Goal: Task Accomplishment & Management: Complete application form

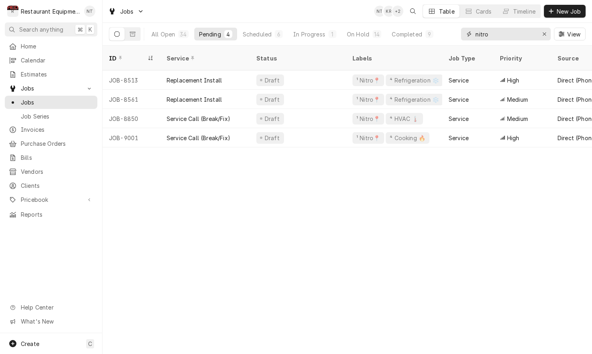
click at [497, 31] on input "nitro" at bounding box center [505, 34] width 60 height 13
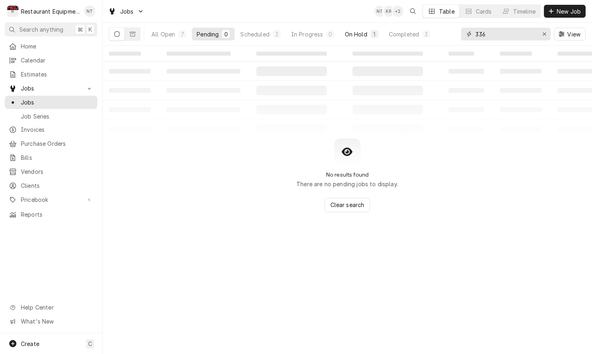
type input "336"
click at [349, 36] on div "On Hold" at bounding box center [356, 34] width 22 height 8
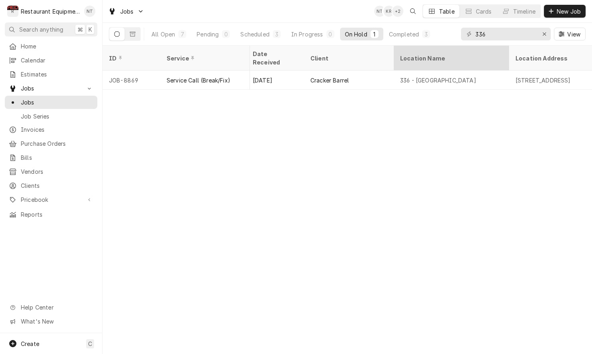
scroll to position [0, 475]
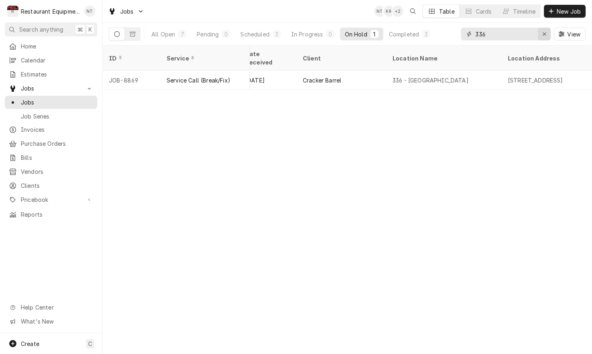
click at [543, 35] on icon "Erase input" at bounding box center [544, 34] width 4 height 6
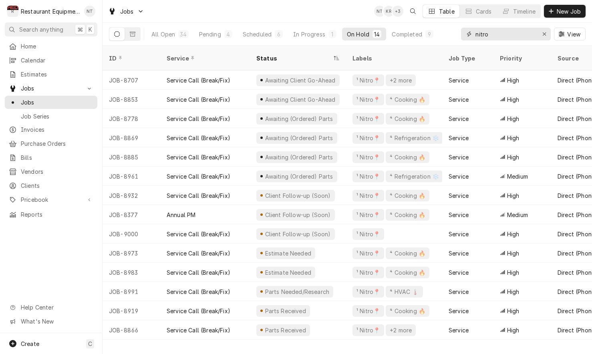
click at [505, 36] on input "nitro" at bounding box center [505, 34] width 60 height 13
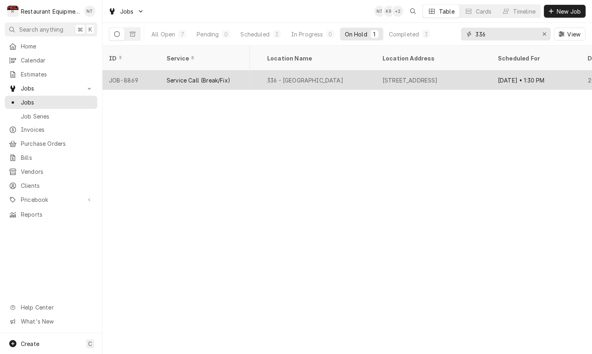
scroll to position [0, 612]
type input "336"
click at [393, 76] on div "3 Cracker Barrel Dr, Barboursville, WV 25504" at bounding box center [398, 80] width 55 height 8
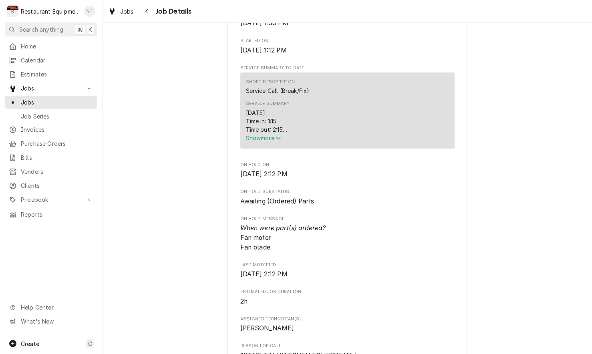
scroll to position [281, 0]
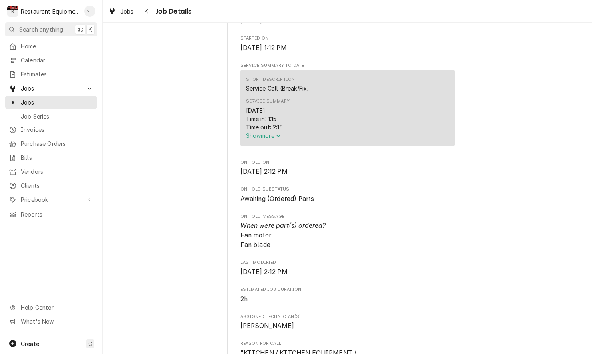
click at [267, 138] on span "Show more" at bounding box center [263, 135] width 35 height 7
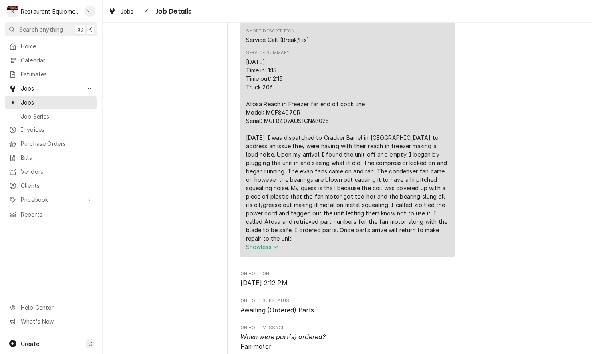
scroll to position [330, 0]
click at [146, 9] on icon "Navigate back" at bounding box center [147, 11] width 4 height 6
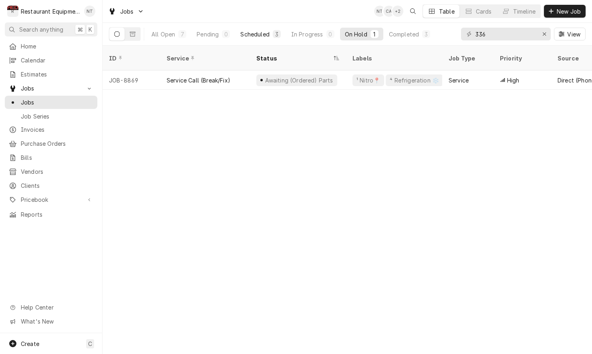
click at [255, 34] on div "Scheduled" at bounding box center [254, 34] width 29 height 8
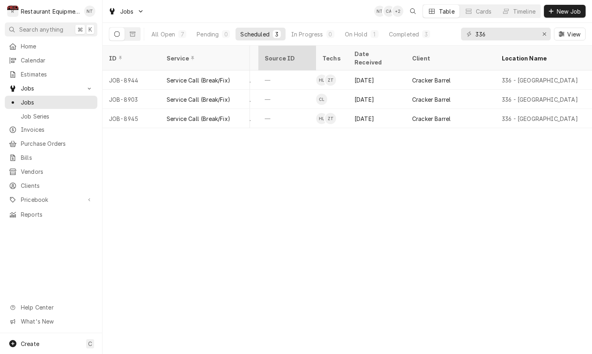
scroll to position [0, 373]
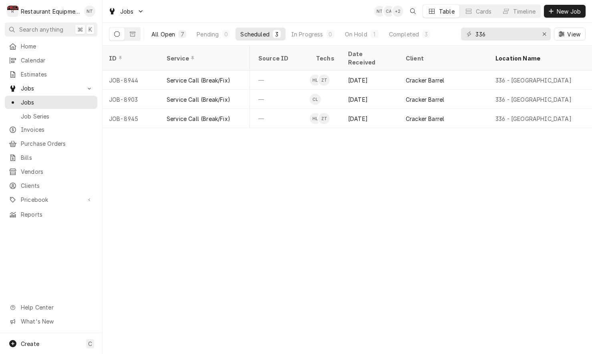
click at [172, 31] on div "All Open" at bounding box center [163, 34] width 24 height 8
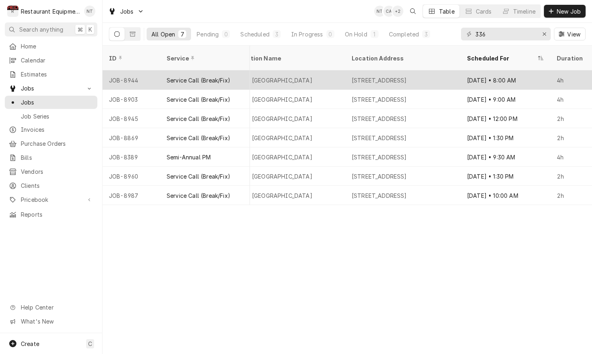
scroll to position [0, 684]
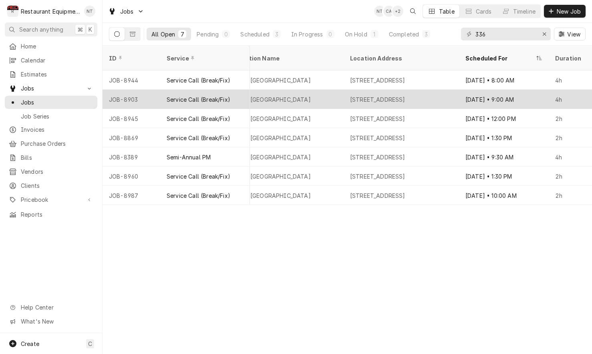
click at [491, 90] on div "Sep 25 • 9:00 AM" at bounding box center [504, 99] width 90 height 19
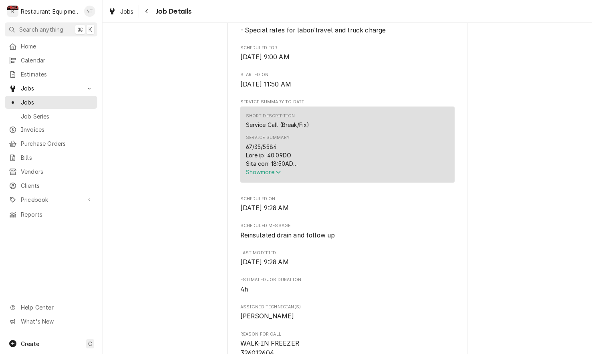
scroll to position [245, 0]
click at [268, 172] on span "Show more" at bounding box center [263, 171] width 35 height 7
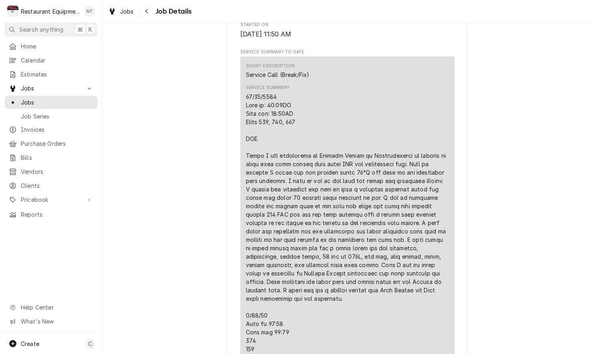
scroll to position [296, 0]
click at [143, 10] on div "Navigate back" at bounding box center [147, 11] width 8 height 8
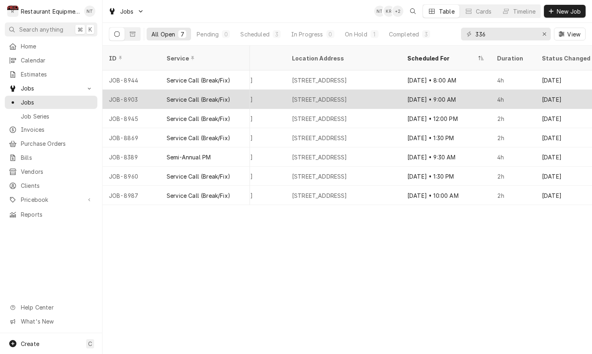
scroll to position [0, 743]
click at [425, 90] on div "[DATE] • 9:00 AM" at bounding box center [445, 99] width 90 height 19
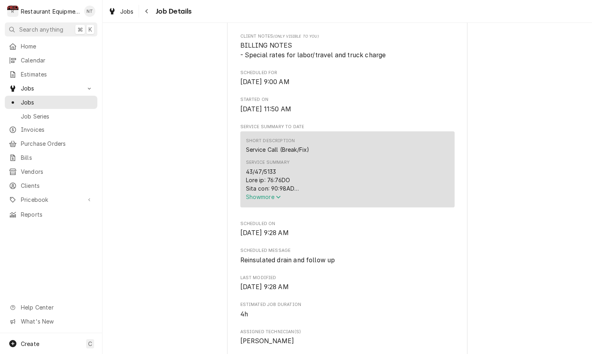
scroll to position [221, 0]
click at [148, 13] on icon "Navigate back" at bounding box center [147, 11] width 4 height 6
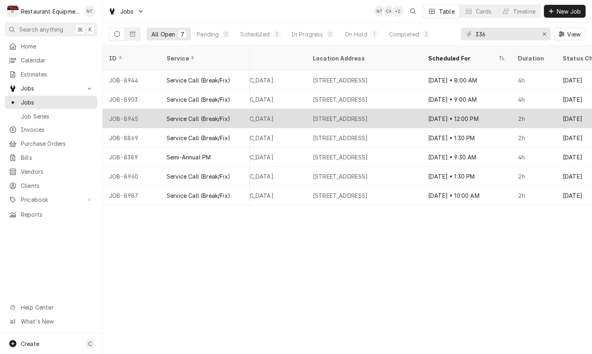
scroll to position [0, 740]
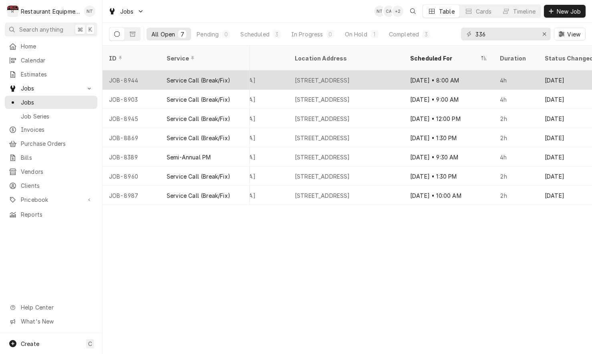
click at [453, 73] on div "Sep 25 • 8:00 AM" at bounding box center [448, 79] width 90 height 19
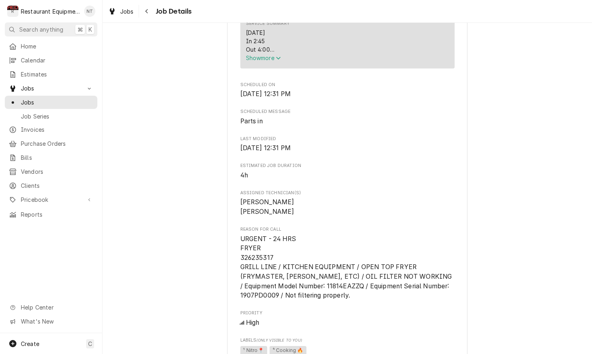
scroll to position [359, 0]
click at [270, 60] on span "Show more" at bounding box center [263, 57] width 35 height 7
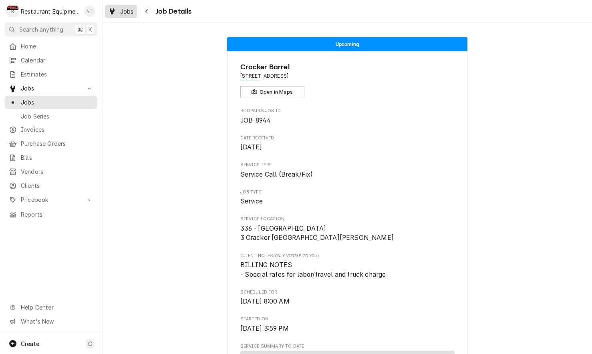
scroll to position [0, 0]
click at [129, 13] on span "Jobs" at bounding box center [127, 11] width 14 height 8
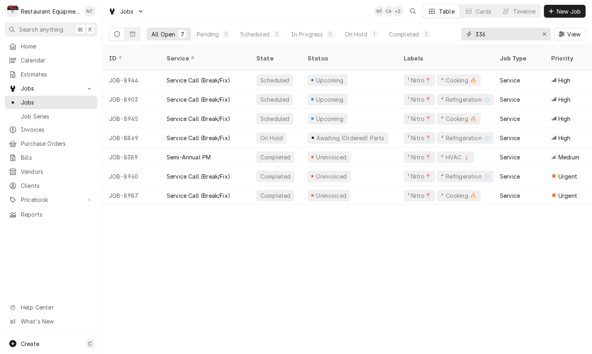
click at [518, 32] on input "336" at bounding box center [505, 34] width 60 height 13
click at [518, 33] on input "336" at bounding box center [505, 34] width 60 height 13
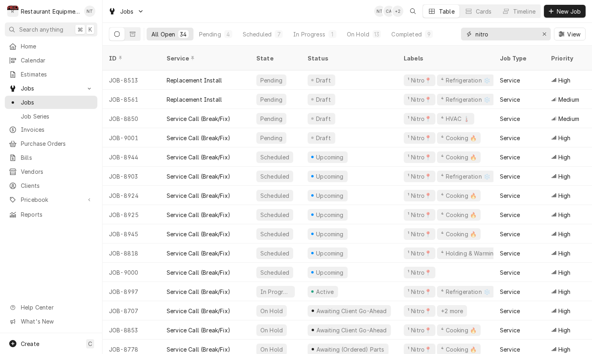
click at [523, 33] on input "nitro" at bounding box center [505, 34] width 60 height 13
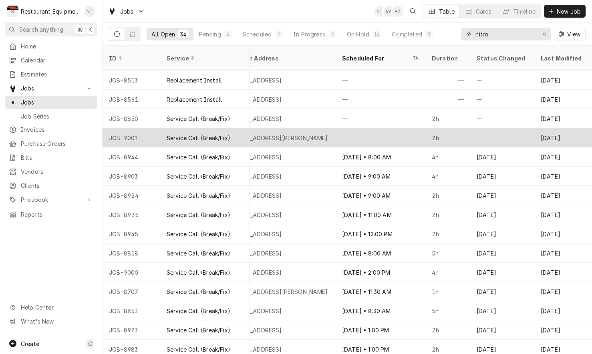
scroll to position [0, 808]
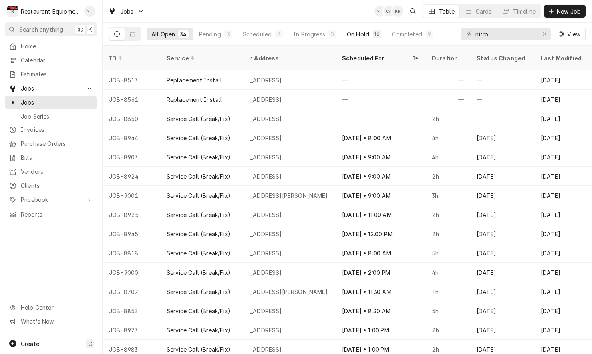
click at [357, 32] on div "On Hold" at bounding box center [358, 34] width 22 height 8
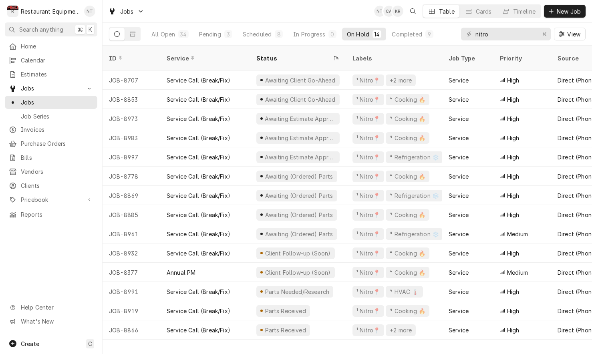
scroll to position [0, 0]
click at [513, 33] on input "nitro" at bounding box center [505, 34] width 60 height 13
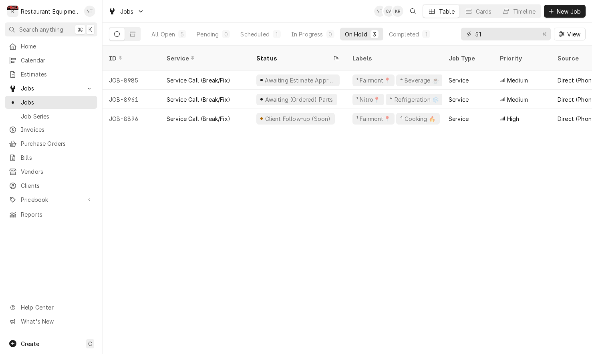
type input "5"
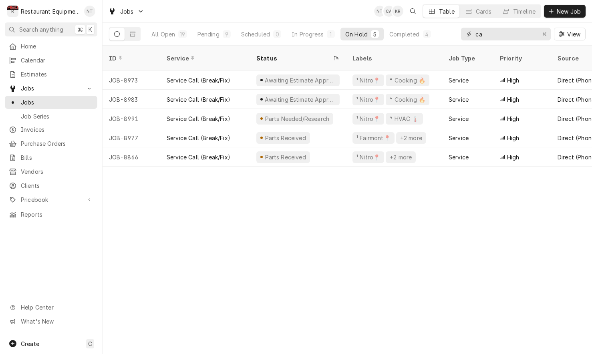
type input "c"
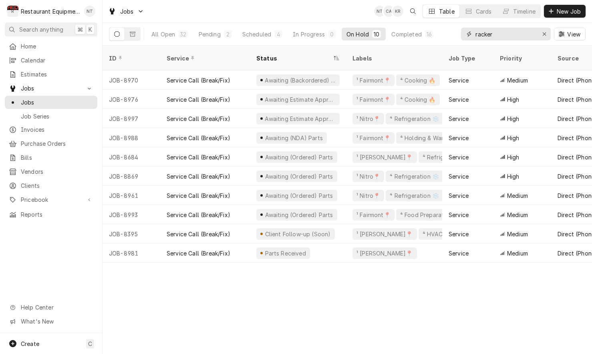
click at [476, 32] on input "racker" at bounding box center [505, 34] width 60 height 13
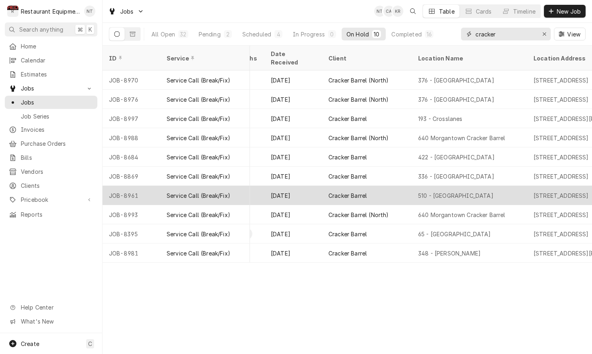
scroll to position [0, 451]
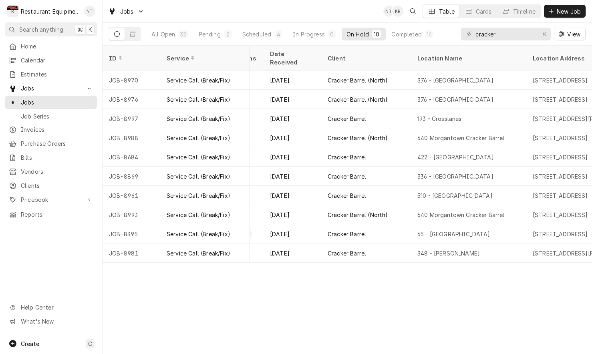
drag, startPoint x: 268, startPoint y: 38, endPoint x: 293, endPoint y: 67, distance: 38.3
click at [268, 38] on button "Scheduled 4" at bounding box center [262, 34] width 50 height 13
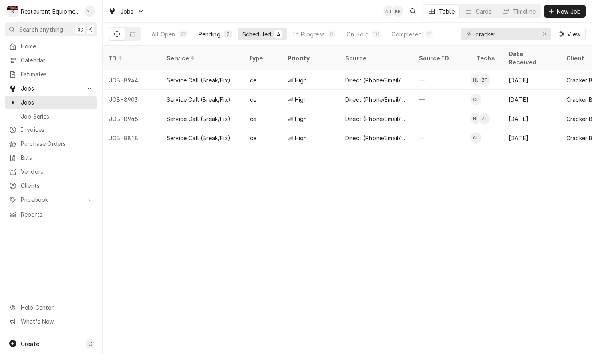
scroll to position [0, 212]
drag, startPoint x: 205, startPoint y: 36, endPoint x: 222, endPoint y: 35, distance: 17.2
click at [206, 35] on div "Pending" at bounding box center [210, 34] width 22 height 8
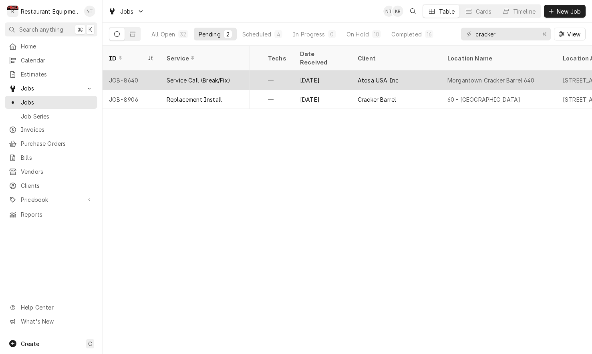
scroll to position [0, 422]
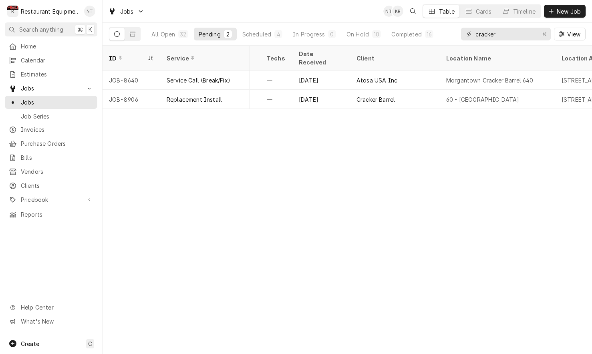
click at [506, 32] on input "cracker" at bounding box center [505, 34] width 60 height 13
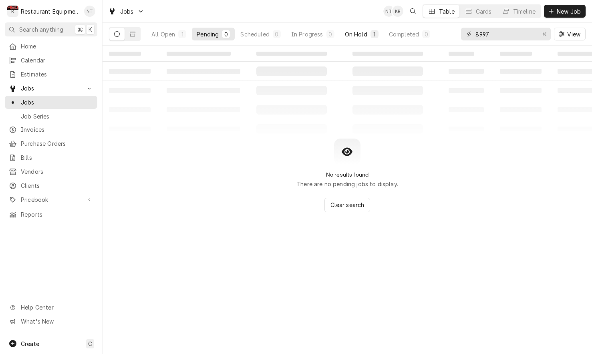
type input "8997"
click at [361, 28] on button "On Hold 1" at bounding box center [361, 34] width 43 height 13
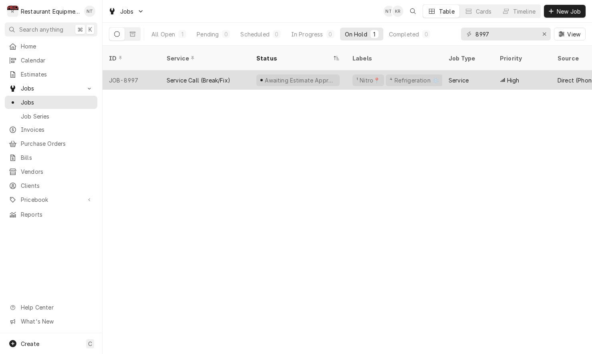
click at [467, 70] on div "Service" at bounding box center [467, 79] width 51 height 19
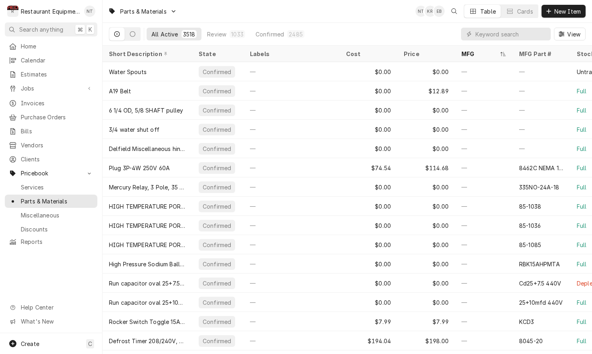
click at [500, 29] on input "Dynamic Content Wrapper" at bounding box center [510, 34] width 71 height 13
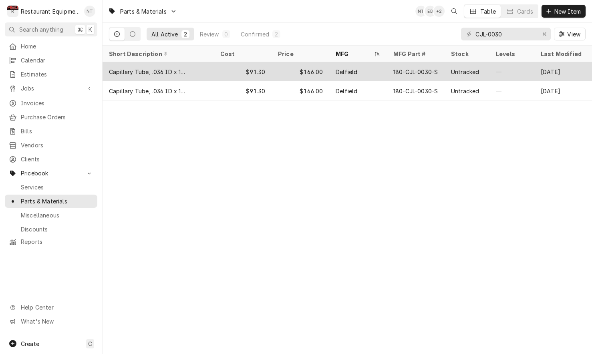
scroll to position [0, 126]
type input "CJL-0030"
click at [498, 69] on div "—" at bounding box center [511, 71] width 45 height 19
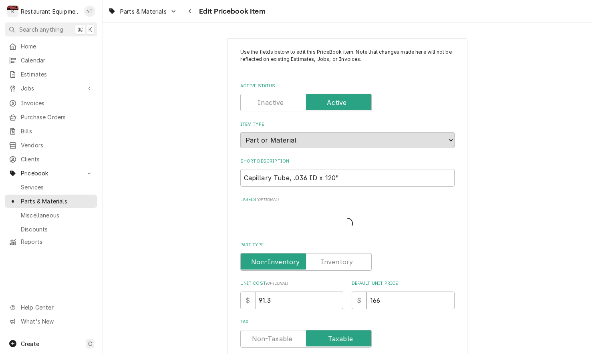
type textarea "x"
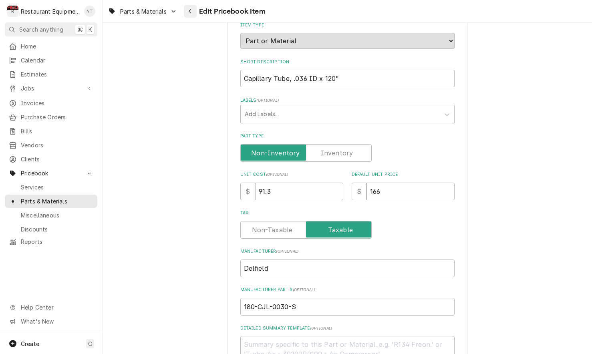
scroll to position [100, 0]
click at [195, 10] on button "Navigate back" at bounding box center [190, 11] width 13 height 13
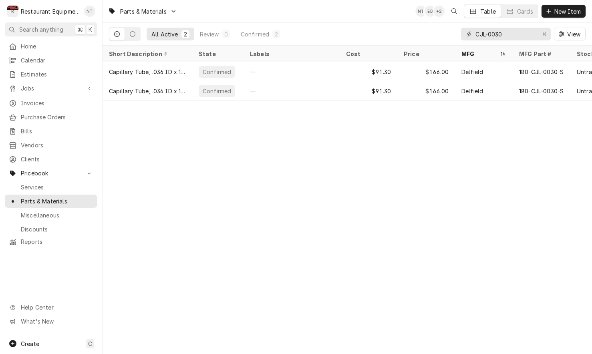
click at [544, 34] on icon "Erase input" at bounding box center [543, 33] width 3 height 3
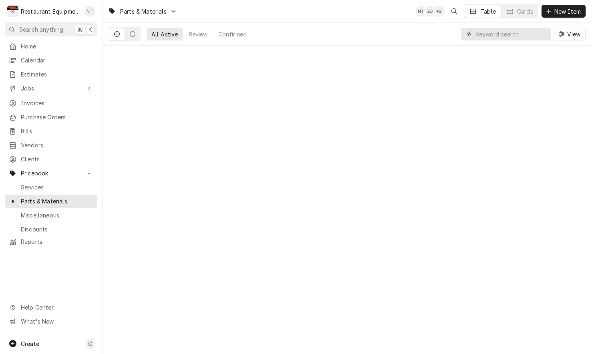
click at [528, 36] on input "Dynamic Content Wrapper" at bounding box center [510, 34] width 71 height 13
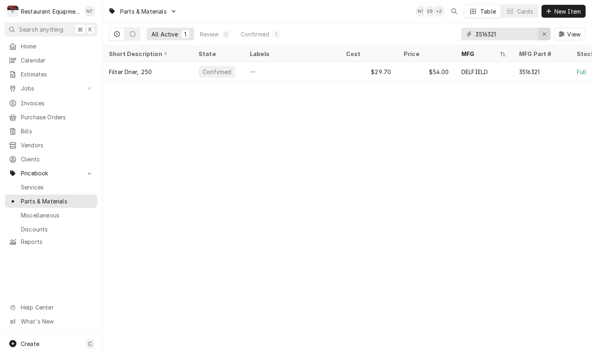
type input "3516321"
click at [542, 36] on icon "Erase input" at bounding box center [544, 34] width 4 height 6
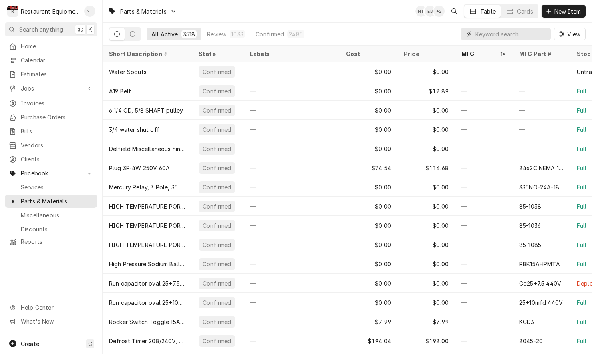
click at [516, 29] on input "Dynamic Content Wrapper" at bounding box center [510, 34] width 71 height 13
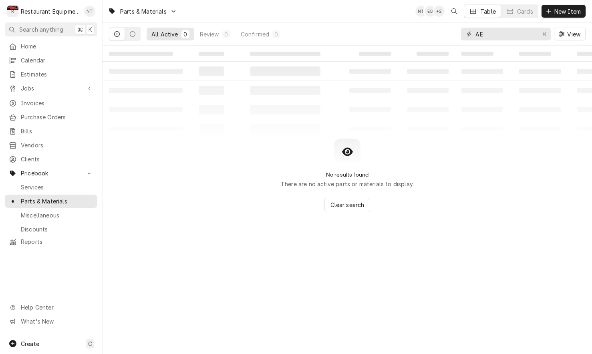
type input "A"
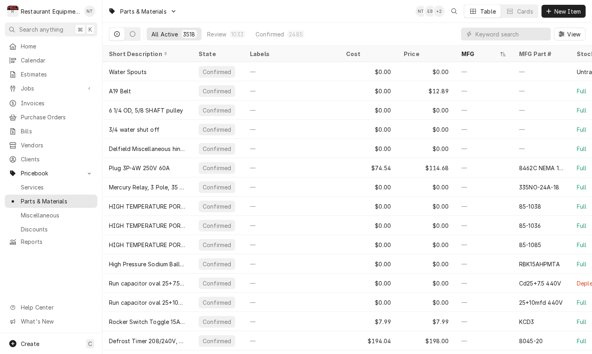
click at [548, 21] on div "Parts & Materials NT EB + 2 Table Cards New Item" at bounding box center [346, 11] width 489 height 22
click at [552, 13] on span "New Item" at bounding box center [567, 11] width 30 height 8
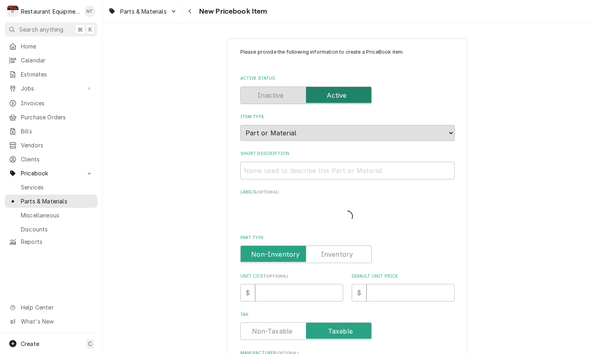
type textarea "x"
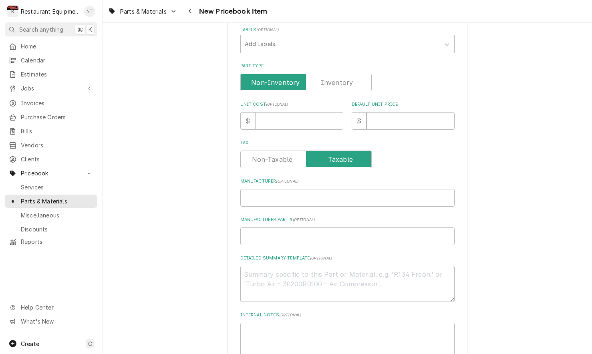
scroll to position [164, 0]
click at [355, 188] on input "Manufacturer ( optional )" at bounding box center [347, 196] width 214 height 18
paste input "Tecumseh"
type input "Tecumseh"
type textarea "x"
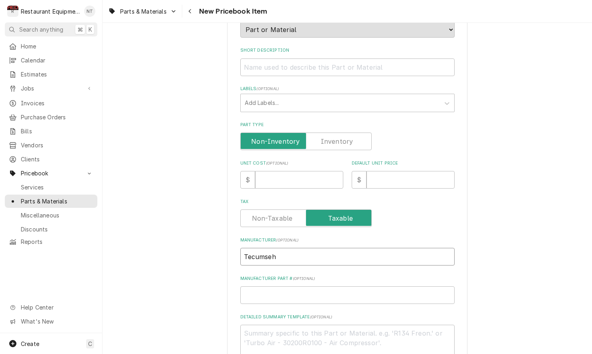
scroll to position [101, 0]
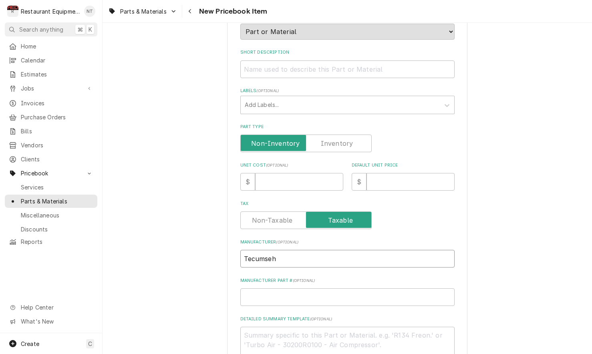
type input "Tecumseh"
click at [328, 67] on input "Short Description" at bounding box center [347, 69] width 214 height 18
paste input "Compressor, hermetic, low temp, 1/3 HP, [PERSON_NAME], R404A, 115/1/60 volt, 5/…"
type input "Compressor, hermetic, low temp, 1/3 HP, [PERSON_NAME], R404A, 115/1/60 volt, 5/…"
type textarea "x"
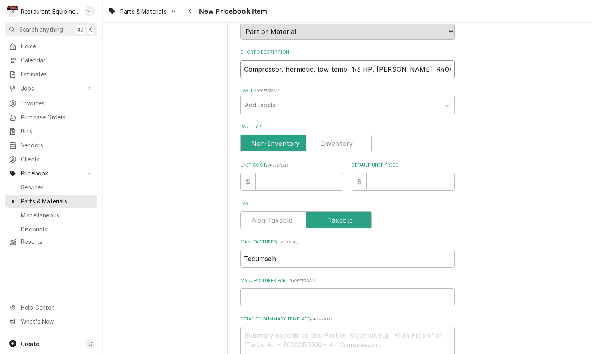
click at [255, 62] on input "Compressor, hermetic, low temp, 1/3 HP, [PERSON_NAME], R404A, 115/1/60 volt, 5/…" at bounding box center [347, 69] width 214 height 18
type input "Compressor, hermetic, low temp, 1/3 HP, POE, R404A, 115/1/60 volt, 5/16" S x 1/…"
click at [288, 176] on input "Unit Cost ( optional )" at bounding box center [299, 182] width 88 height 18
type input "4"
type textarea "x"
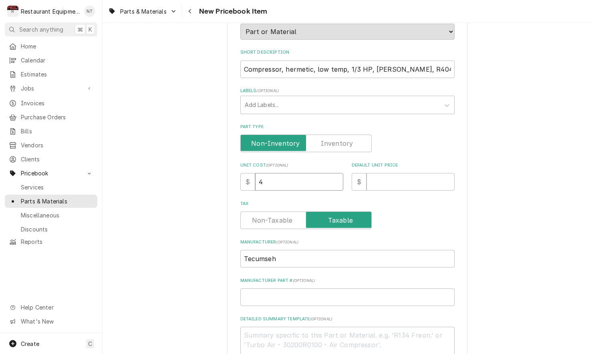
type input "46"
type textarea "x"
type input "467"
type textarea "x"
type input "467.3"
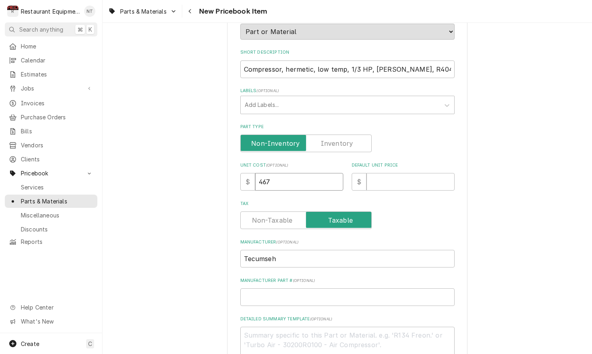
type textarea "x"
type input "467.32"
type textarea "x"
type input "467.32"
click at [397, 173] on input "Default Unit Price" at bounding box center [410, 182] width 88 height 18
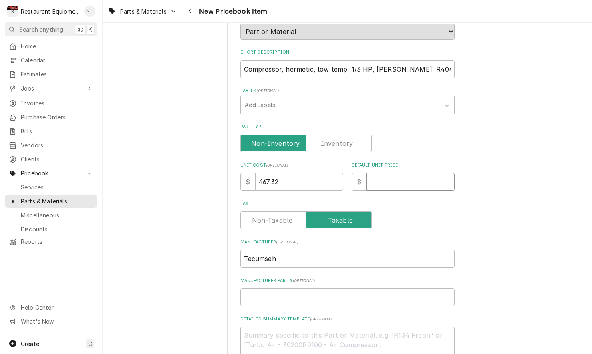
type input "9"
type textarea "x"
type input "93"
type textarea "x"
type input "934"
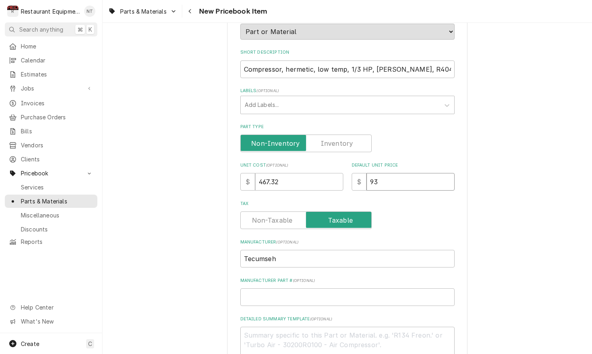
type textarea "x"
type input "934.6"
type textarea "x"
type input "934.64"
type textarea "x"
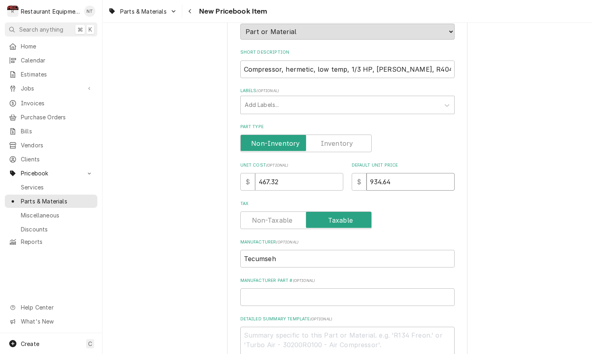
type input "934.64"
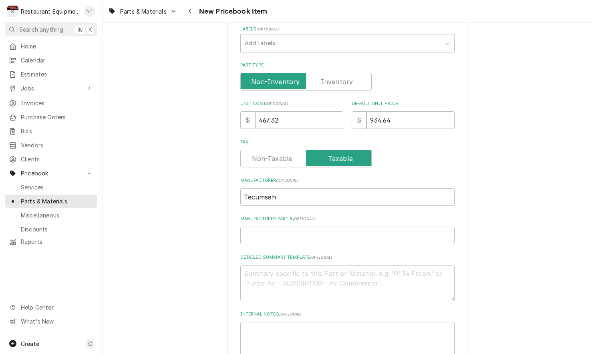
scroll to position [167, 0]
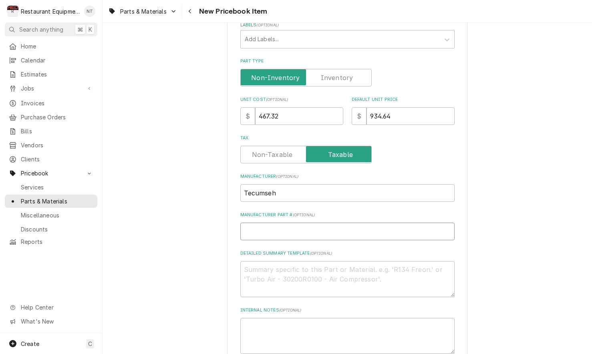
click at [379, 223] on input "Manufacturer Part # ( optional )" at bounding box center [347, 232] width 214 height 18
paste input "AE2410ZAA1A SWT"
type input "AE2410ZAA1A SWT"
type textarea "x"
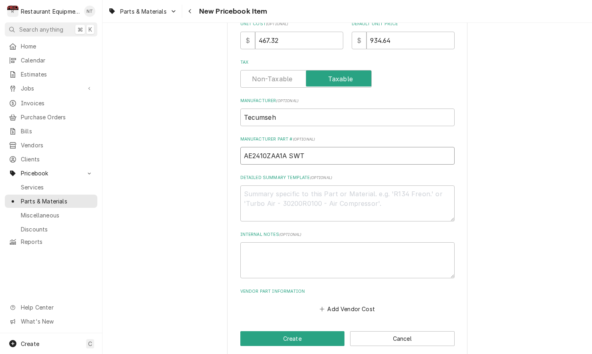
scroll to position [242, 0]
type input "AE2410ZAA1A SWT"
click at [365, 303] on button "Add Vendor Cost" at bounding box center [347, 308] width 58 height 11
type textarea "x"
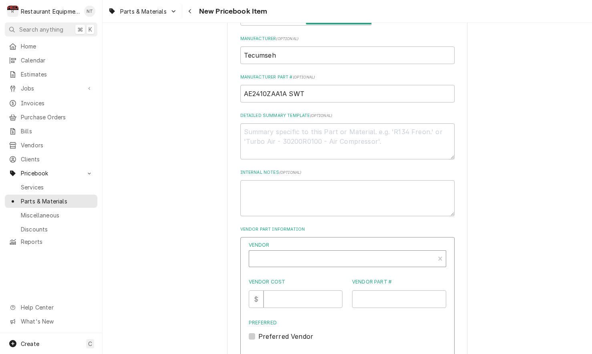
scroll to position [305, 0]
click at [350, 251] on div "Vendor" at bounding box center [341, 260] width 177 height 19
type input "united"
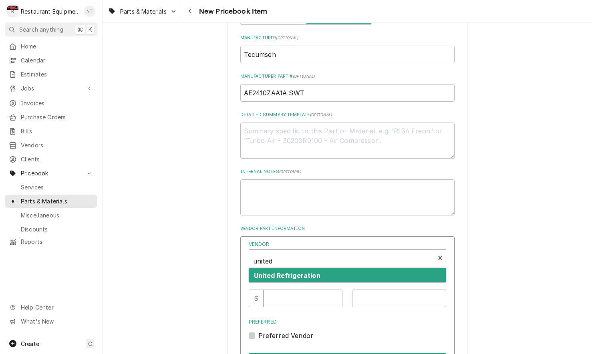
click at [357, 268] on div "United Refrigeration" at bounding box center [347, 275] width 197 height 14
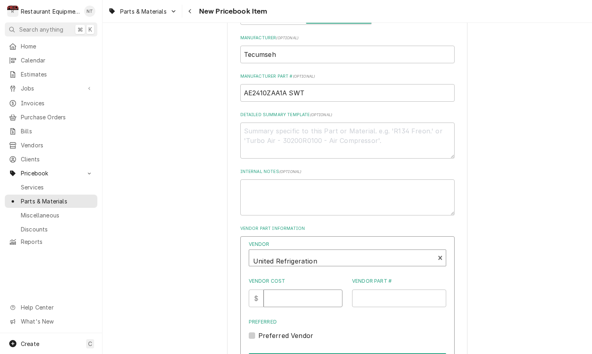
click at [309, 289] on input "Vendor Cost" at bounding box center [302, 298] width 79 height 18
type input "467.32"
click at [404, 289] on input "Vendor Part #" at bounding box center [399, 298] width 94 height 18
paste input "AE1126E106J7"
type input "AE1126E106J7"
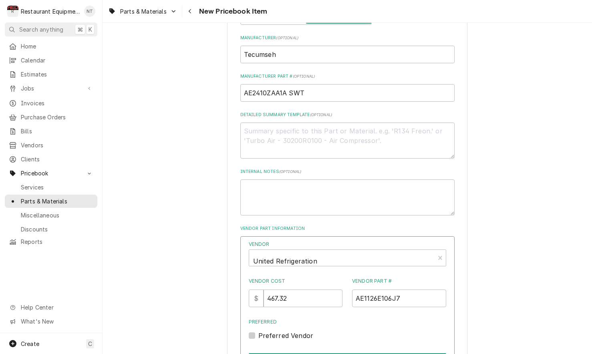
click at [258, 331] on label "Preferred Vendor" at bounding box center [285, 336] width 55 height 10
click at [258, 331] on input "Preferred" at bounding box center [356, 340] width 197 height 18
checkbox input "true"
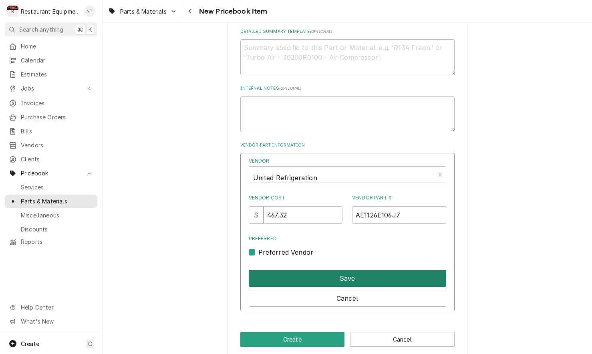
click at [293, 270] on button "Save" at bounding box center [347, 278] width 197 height 17
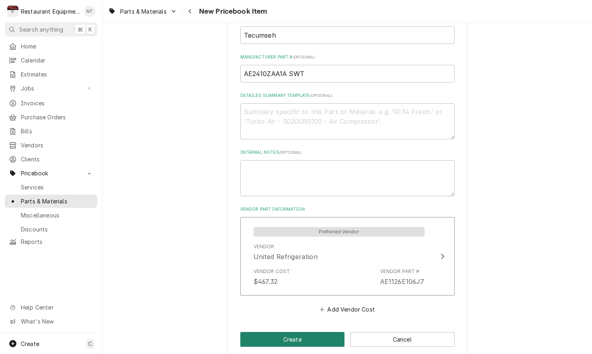
click at [302, 334] on button "Create" at bounding box center [292, 339] width 104 height 15
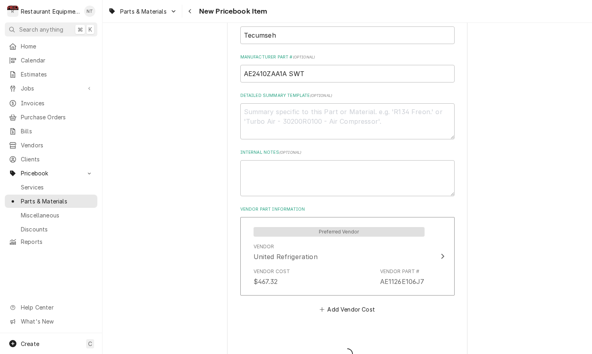
type textarea "x"
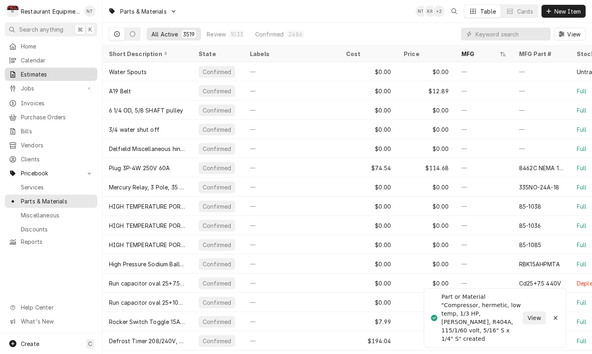
click at [73, 73] on span "Estimates" at bounding box center [57, 74] width 72 height 8
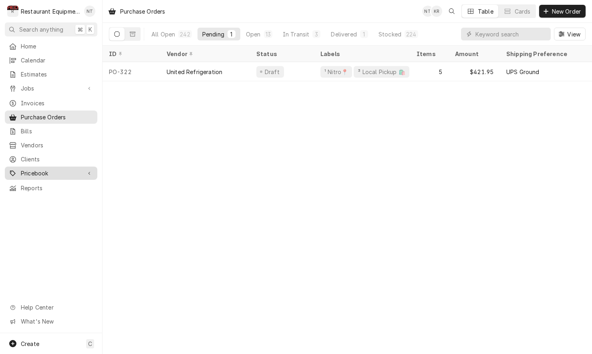
click at [77, 169] on span "Pricebook" at bounding box center [51, 173] width 60 height 8
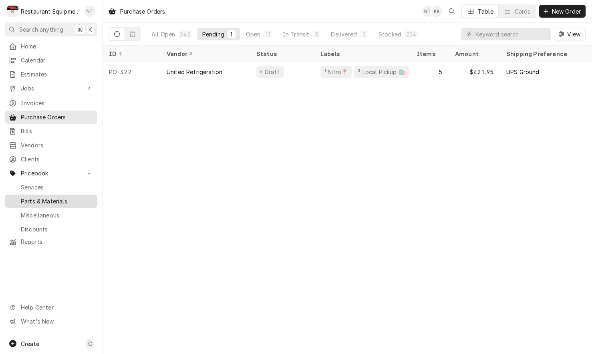
click at [79, 196] on div "Parts & Materials" at bounding box center [50, 201] width 89 height 10
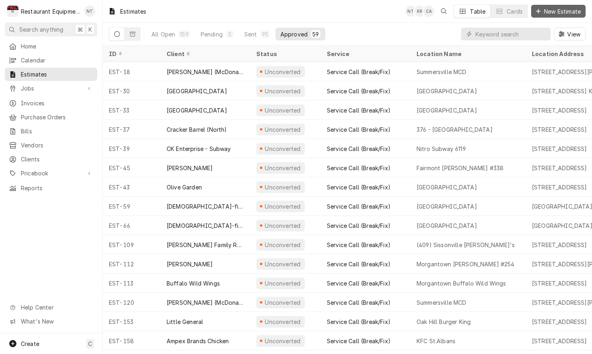
click at [570, 12] on span "New Estimate" at bounding box center [562, 11] width 40 height 8
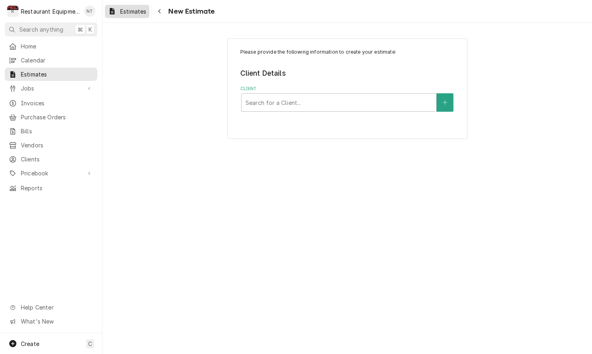
click at [129, 12] on span "Estimates" at bounding box center [133, 11] width 26 height 8
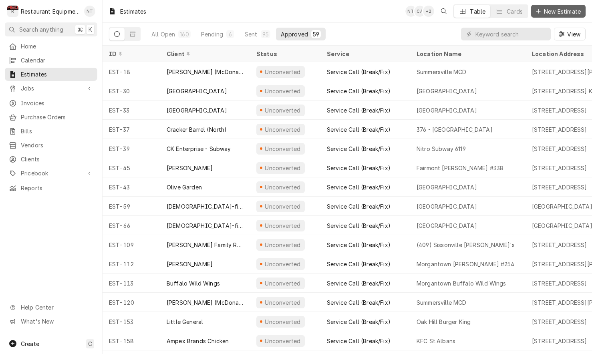
click at [557, 15] on button "New Estimate" at bounding box center [558, 11] width 54 height 13
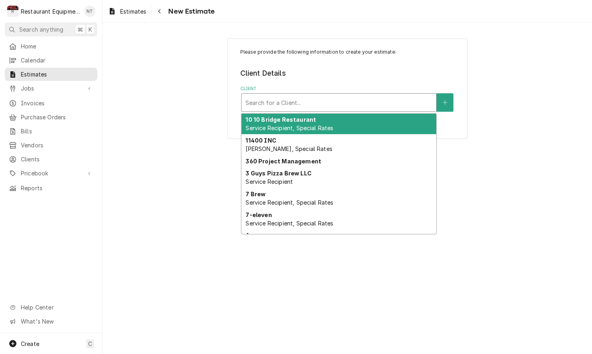
click at [313, 104] on div "Client" at bounding box center [338, 102] width 187 height 14
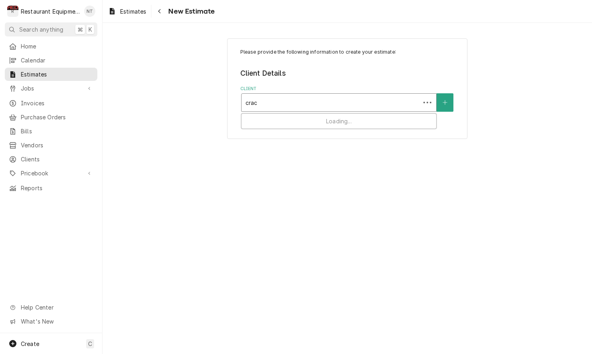
type input "crack"
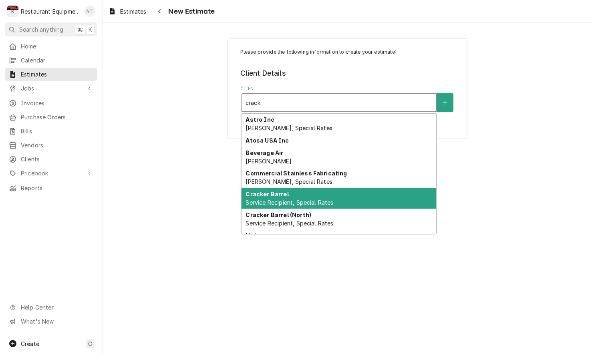
click at [307, 195] on div "Cracker Barrel Service Recipient, Special Rates" at bounding box center [338, 198] width 195 height 21
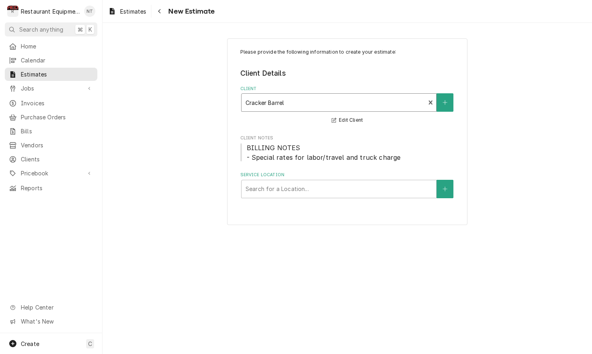
click at [74, 1] on div "R Restaurant Equipment Diagnostics NT" at bounding box center [51, 11] width 102 height 22
click at [324, 186] on div "Service Location" at bounding box center [338, 189] width 187 height 14
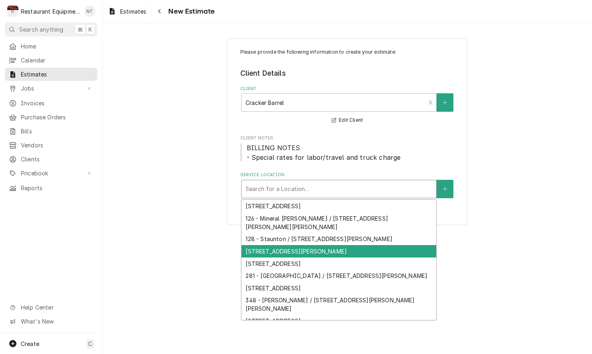
click at [371, 245] on div "193 - Crosslanes / 11 Goff Xing, Cross Lanes, WV 25313" at bounding box center [338, 251] width 195 height 12
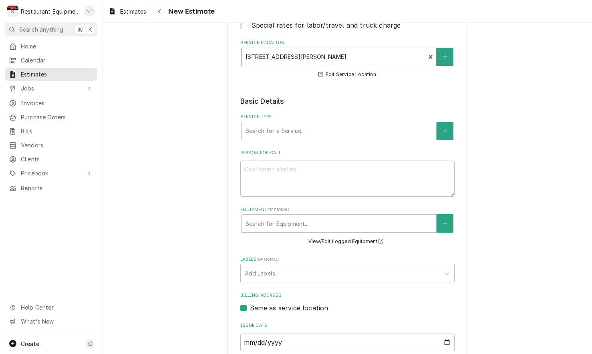
scroll to position [133, 0]
click at [323, 133] on div "Service Type" at bounding box center [338, 130] width 187 height 14
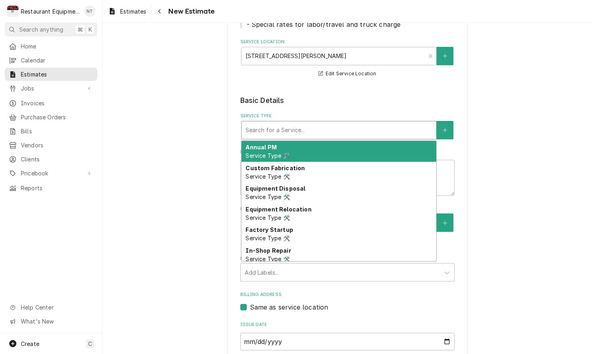
type textarea "x"
type input "b"
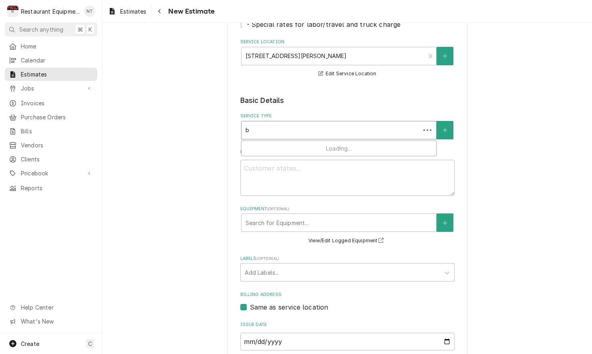
type textarea "x"
type input "br"
type textarea "x"
type input "bre"
type textarea "x"
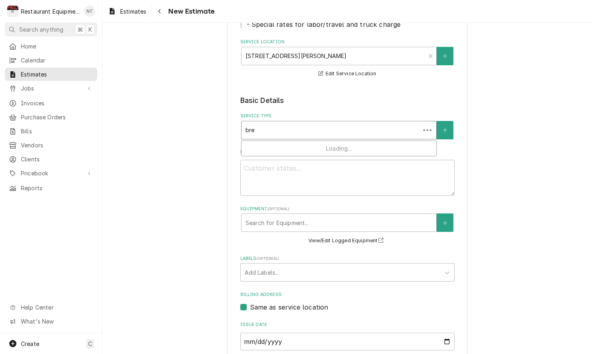
type input "brea"
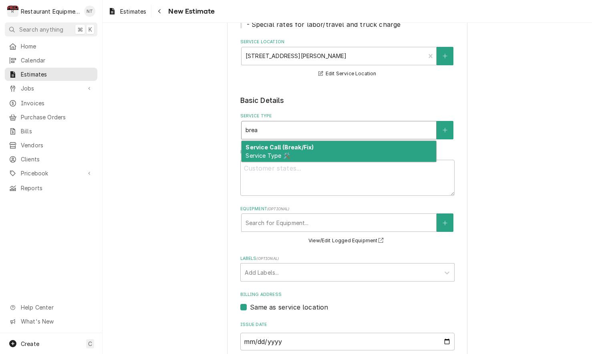
type textarea "x"
type input "break"
click at [310, 146] on strong "Service Call (Break/Fix)" at bounding box center [279, 147] width 68 height 7
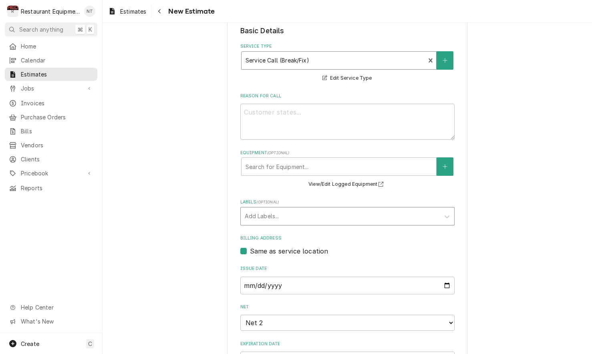
scroll to position [204, 0]
click at [340, 209] on div "Labels" at bounding box center [340, 215] width 191 height 14
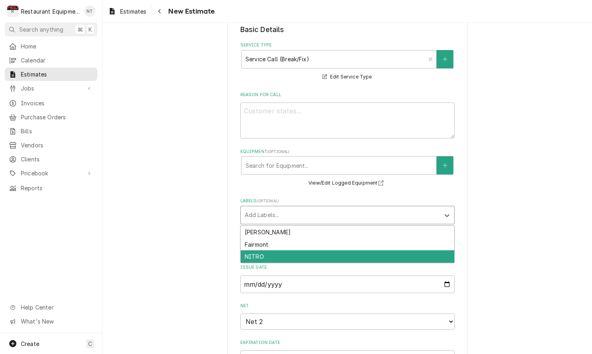
click at [329, 251] on div "NITRO" at bounding box center [347, 256] width 213 height 12
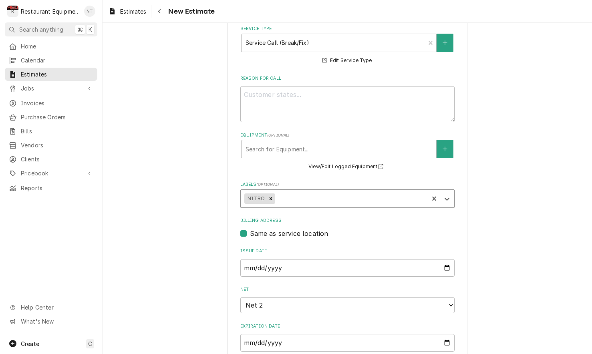
type textarea "x"
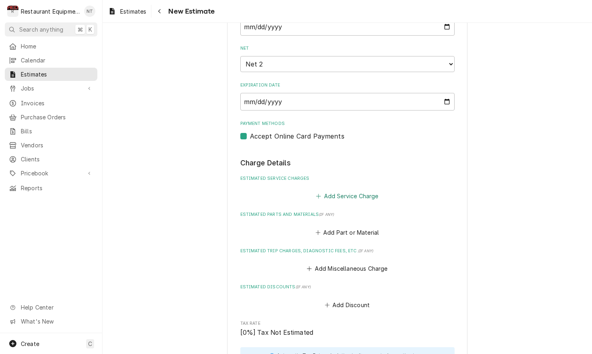
scroll to position [461, 0]
click at [359, 190] on button "Add Service Charge" at bounding box center [347, 195] width 65 height 11
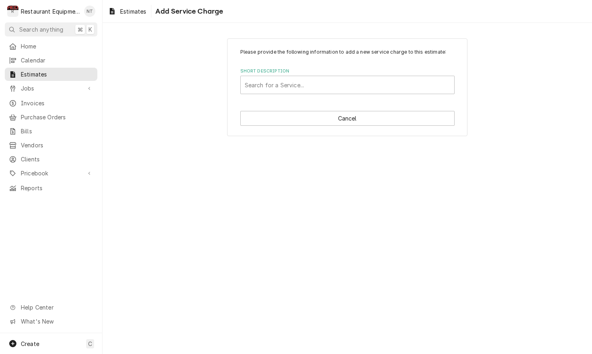
click at [337, 94] on div "Please provide the following information to add a new service charge to this es…" at bounding box center [347, 87] width 240 height 98
click at [339, 91] on div "Short Description" at bounding box center [347, 85] width 205 height 14
type input "travel"
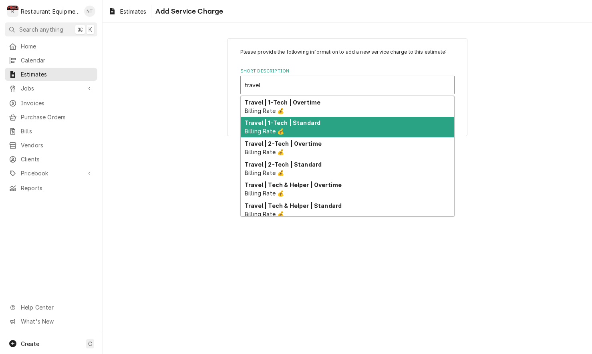
click at [340, 122] on div "Travel | 1-Tech | Standard Billing Rate 💰" at bounding box center [347, 127] width 213 height 21
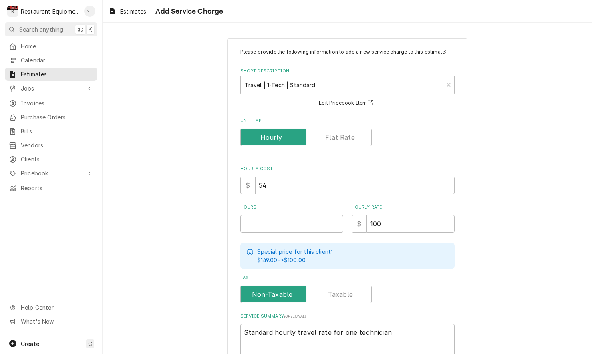
click at [45, 0] on html "R Restaurant Equipment Diagnostics NT Search anything ⌘ K Home Calendar Estimat…" at bounding box center [296, 177] width 592 height 354
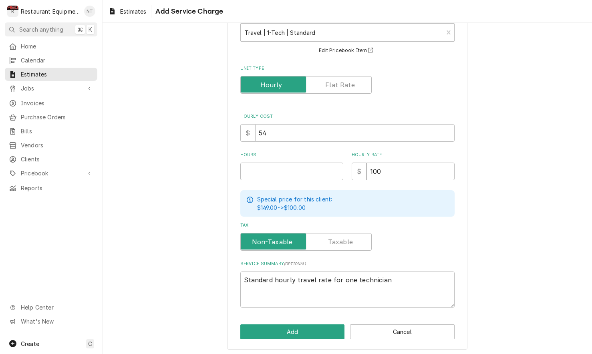
scroll to position [52, 0]
click at [307, 168] on input "Hours" at bounding box center [291, 172] width 103 height 18
type textarea "x"
type input "1"
type textarea "x"
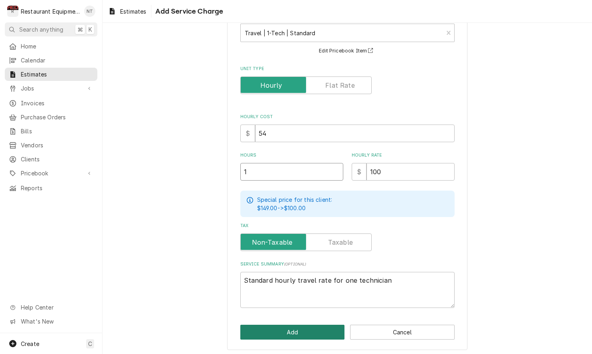
type input "1"
click at [333, 327] on button "Add" at bounding box center [292, 332] width 104 height 15
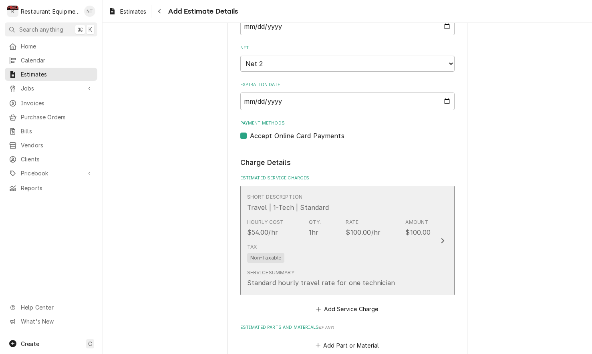
type textarea "x"
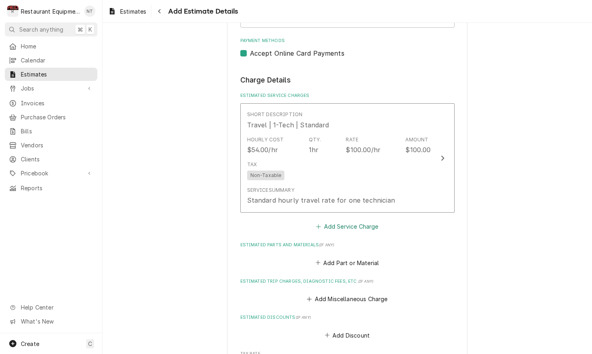
scroll to position [546, 0]
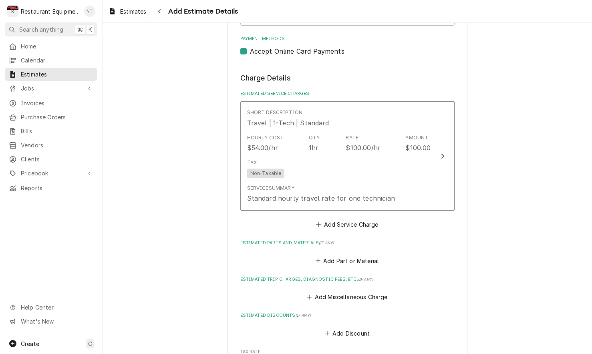
click at [347, 219] on button "Add Service Charge" at bounding box center [347, 224] width 65 height 11
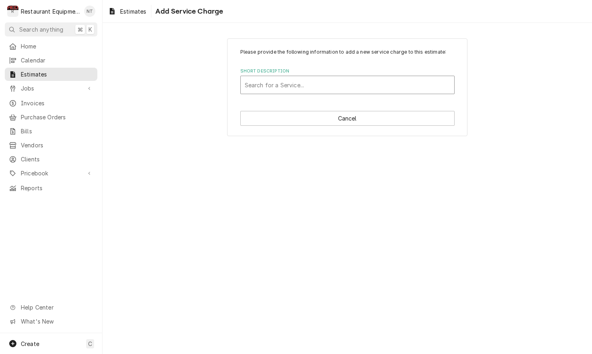
click at [324, 78] on div "Short Description" at bounding box center [347, 85] width 205 height 14
type input "labo"
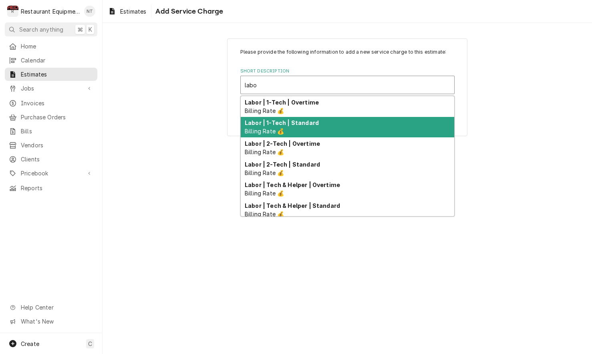
click at [339, 124] on div "Labor | 1-Tech | Standard Billing Rate 💰" at bounding box center [347, 127] width 213 height 21
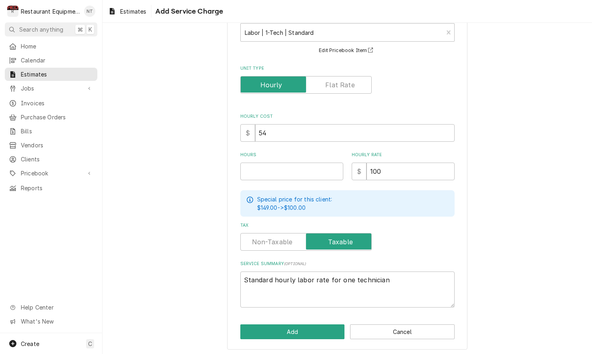
scroll to position [52, 0]
click at [317, 161] on div "Hours" at bounding box center [291, 166] width 103 height 28
type textarea "x"
type input "8"
type textarea "x"
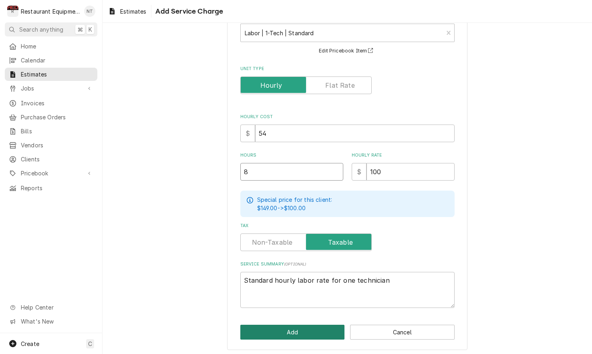
type input "8"
click at [312, 325] on button "Add" at bounding box center [292, 332] width 104 height 15
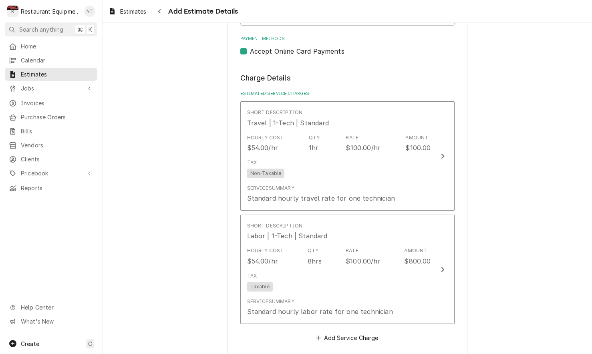
type textarea "x"
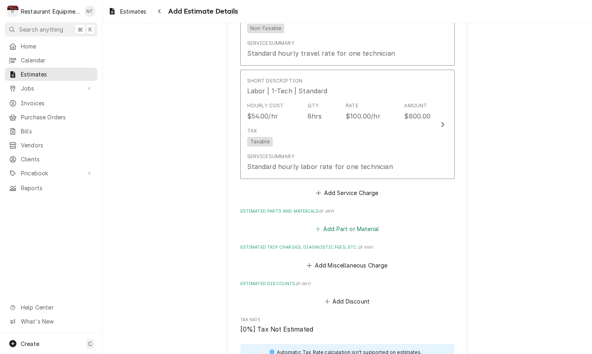
scroll to position [691, 0]
click at [362, 223] on button "Add Part or Material" at bounding box center [347, 228] width 66 height 11
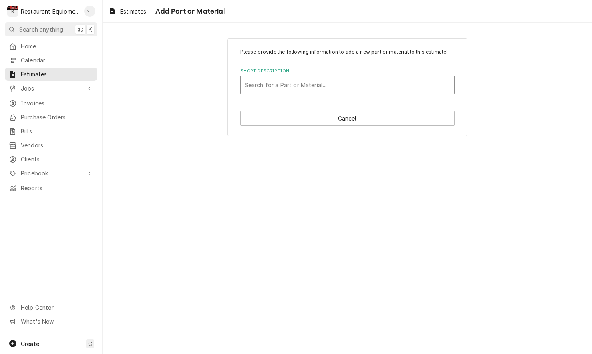
click at [407, 80] on div "Short Description" at bounding box center [347, 85] width 205 height 14
type input "CJL-0030-S"
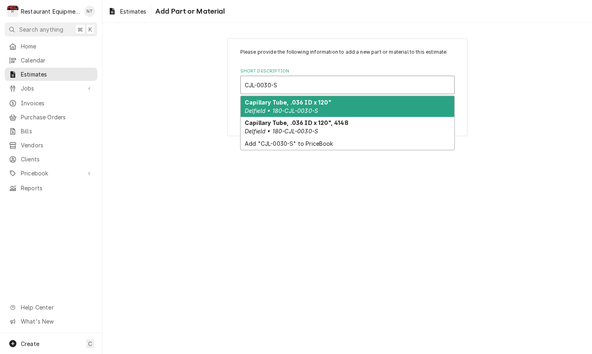
click at [391, 107] on div "Capillary Tube, .036 ID x 120" Delfield • 180-CJL-0030-S" at bounding box center [347, 106] width 213 height 21
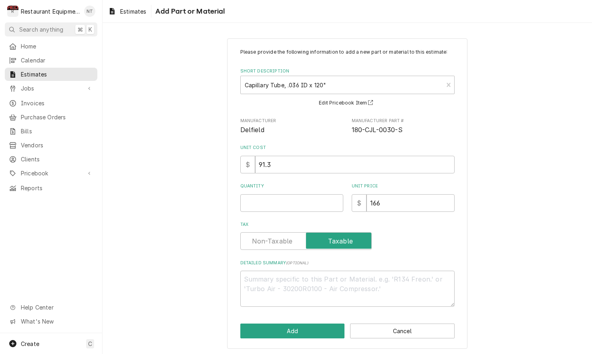
type textarea "x"
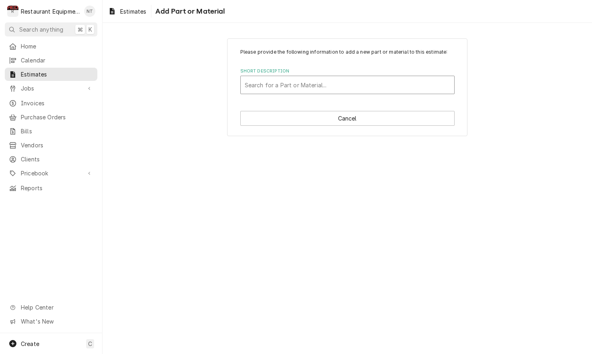
click at [354, 86] on div "Short Description" at bounding box center [347, 85] width 205 height 14
type input "CJL-0030-S"
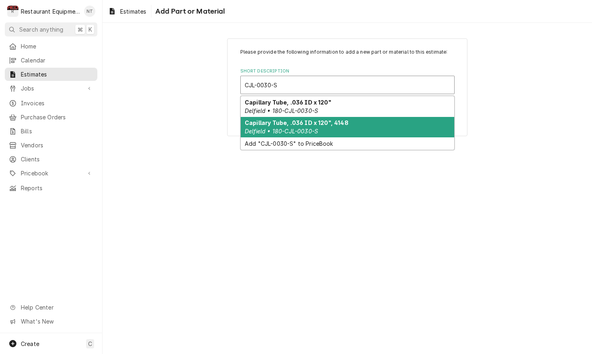
click at [364, 131] on div "Capillary Tube, .036 ID x 120", 4148 Delfield • 180-CJL-0030-S" at bounding box center [347, 127] width 213 height 21
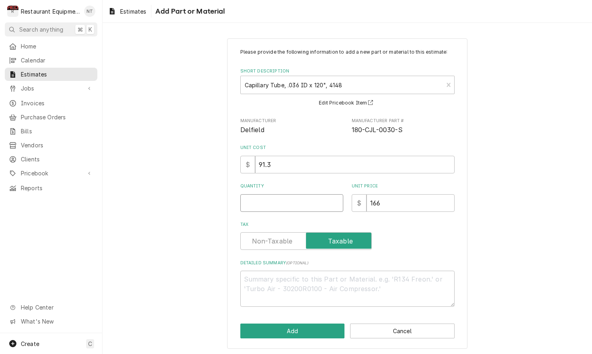
click at [324, 201] on input "Quantity" at bounding box center [291, 203] width 103 height 18
type textarea "x"
type input "1"
click at [327, 330] on button "Add" at bounding box center [292, 330] width 104 height 15
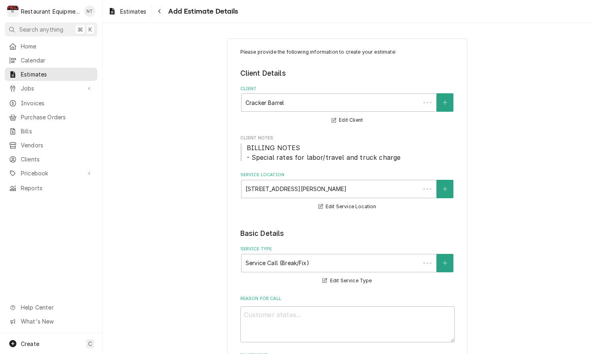
scroll to position [691, 0]
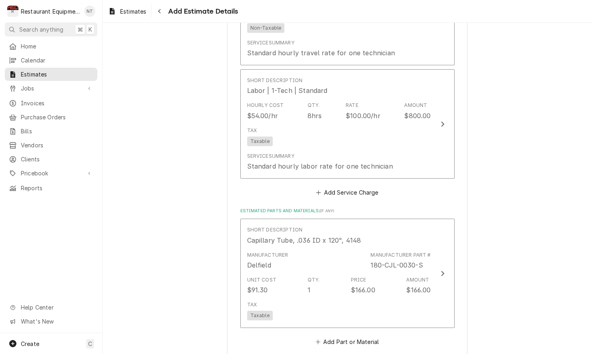
type textarea "x"
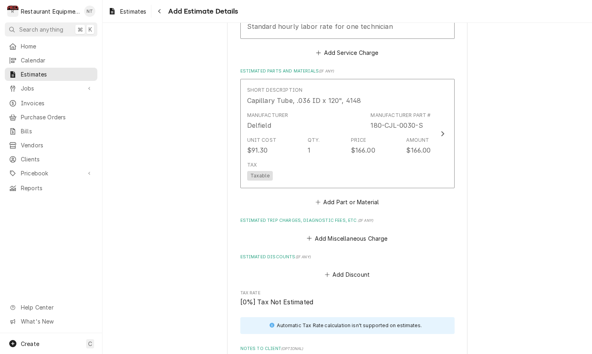
scroll to position [834, 0]
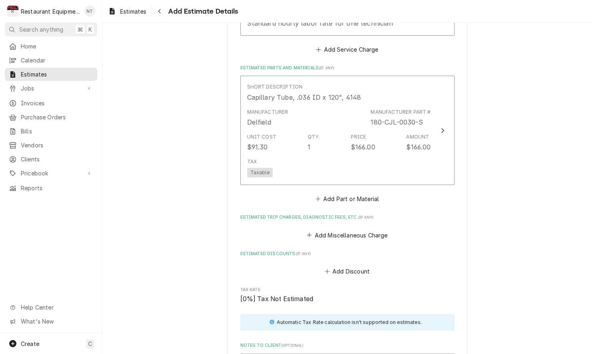
click at [356, 193] on button "Add Part or Material" at bounding box center [347, 198] width 66 height 11
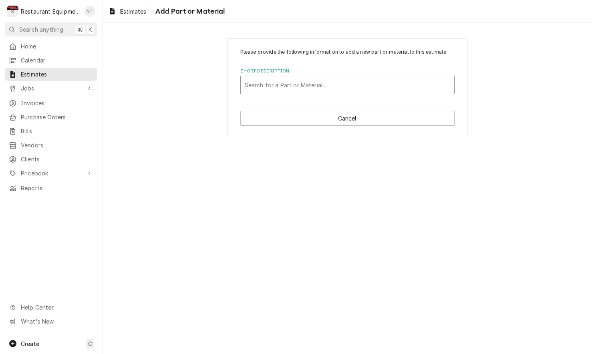
click at [394, 83] on div "Short Description" at bounding box center [347, 85] width 205 height 14
type input "3516321"
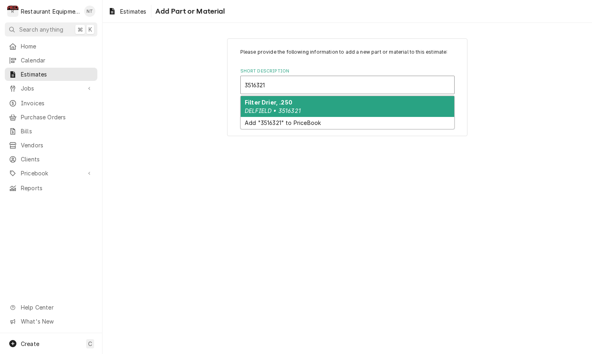
click at [389, 105] on div "Filter Drier, .250 DELFIELD • 3516321" at bounding box center [347, 106] width 213 height 21
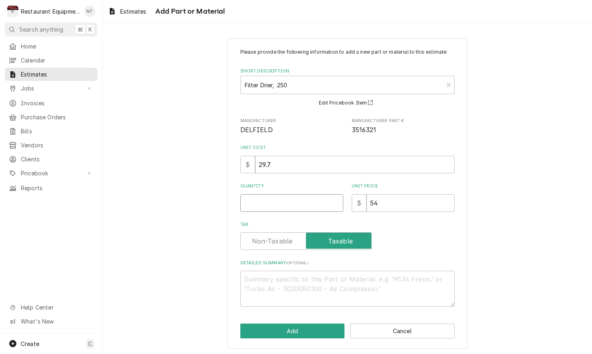
click at [299, 198] on input "Quantity" at bounding box center [291, 203] width 103 height 18
type textarea "x"
type input "1"
type textarea "x"
type input "1"
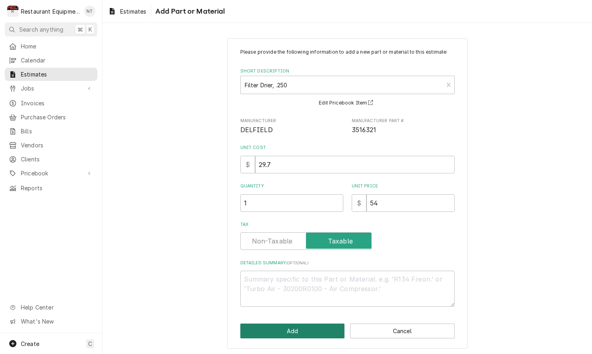
click at [321, 329] on button "Add" at bounding box center [292, 330] width 104 height 15
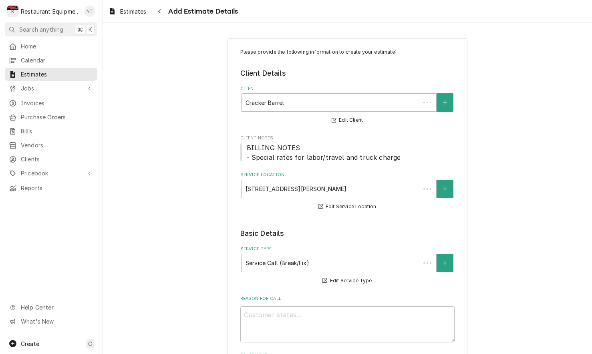
scroll to position [834, 0]
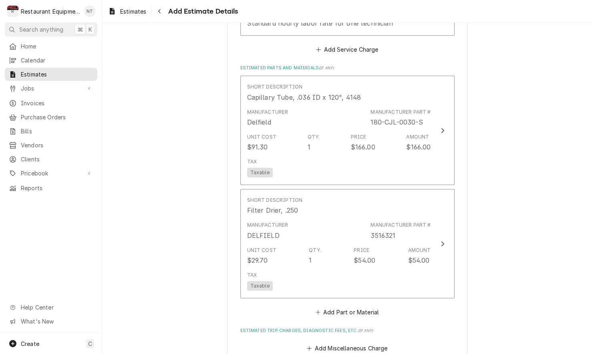
type textarea "x"
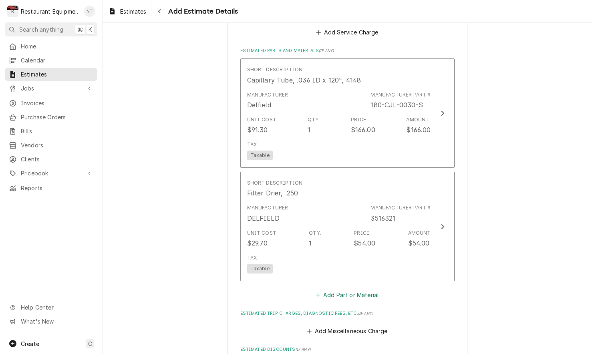
click at [375, 289] on button "Add Part or Material" at bounding box center [347, 294] width 66 height 11
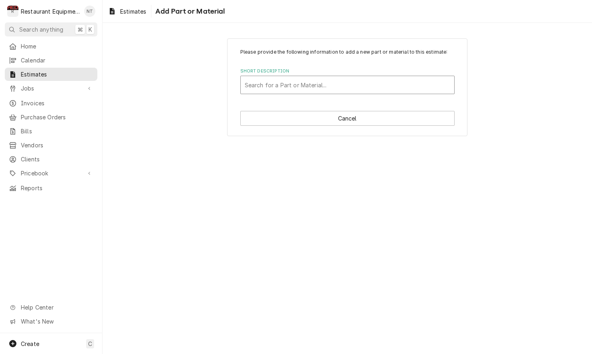
click at [357, 80] on div "Short Description" at bounding box center [347, 85] width 205 height 14
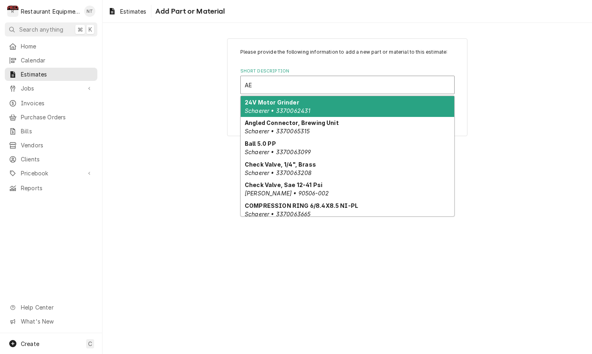
type input "A"
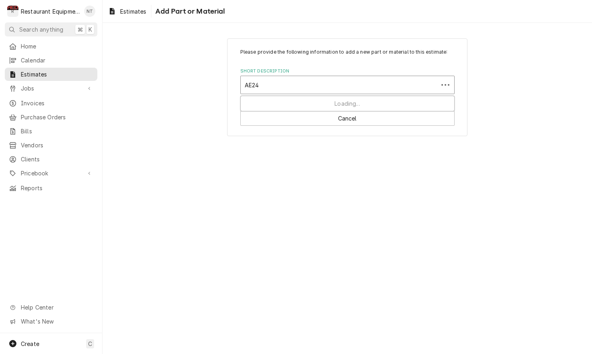
type input "AE241"
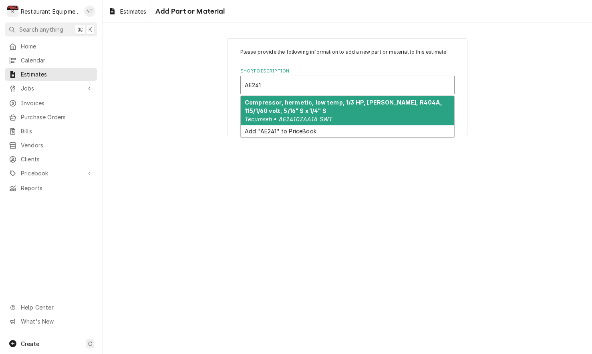
click at [335, 118] on div "Compressor, hermetic, low temp, 1/3 HP, POE, R404A, 115/1/60 volt, 5/16" S x 1/…" at bounding box center [347, 110] width 213 height 29
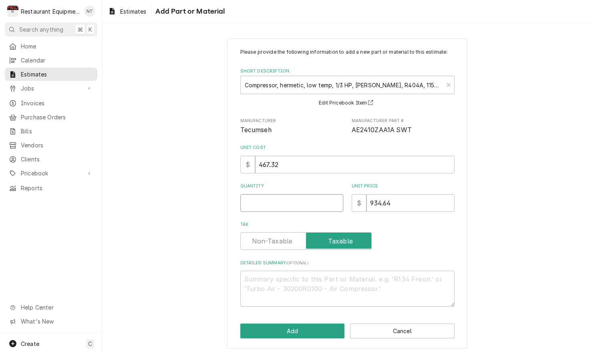
click at [309, 205] on input "Quantity" at bounding box center [291, 203] width 103 height 18
type textarea "x"
type input "1"
type textarea "x"
type input "1"
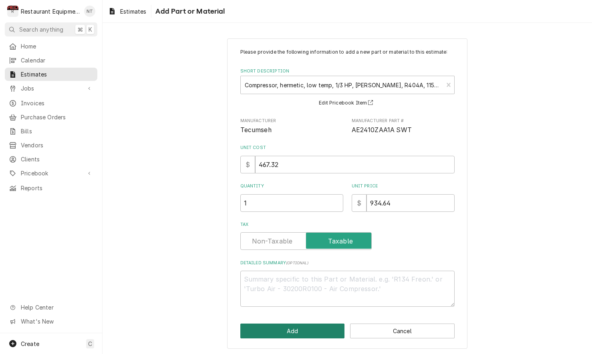
click at [297, 325] on button "Add" at bounding box center [292, 330] width 104 height 15
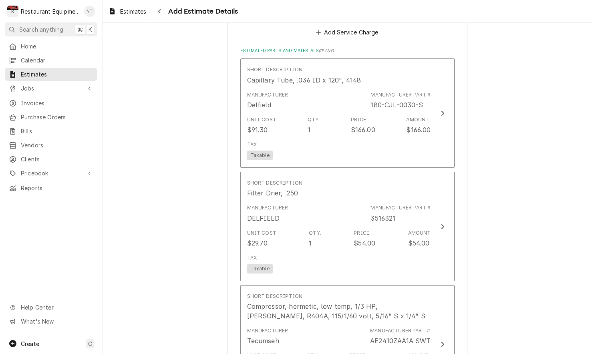
type textarea "x"
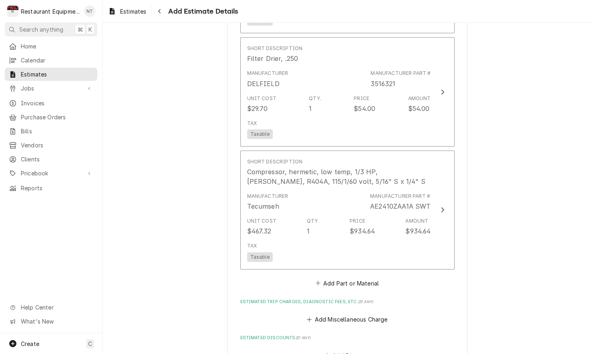
scroll to position [997, 0]
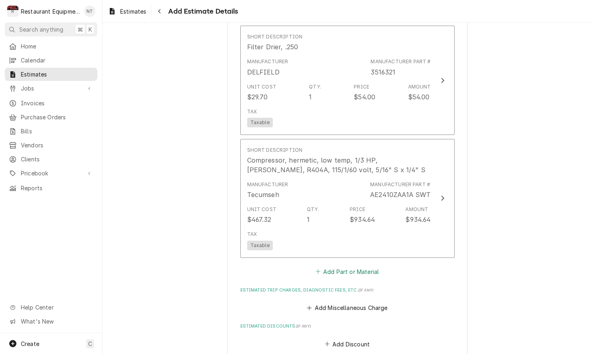
click at [365, 266] on button "Add Part or Material" at bounding box center [347, 271] width 66 height 11
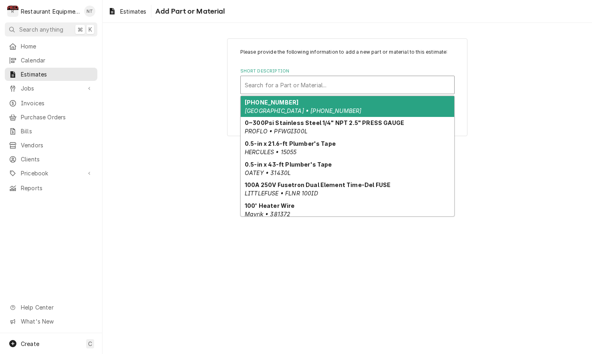
click at [339, 91] on div "Short Description" at bounding box center [347, 85] width 205 height 14
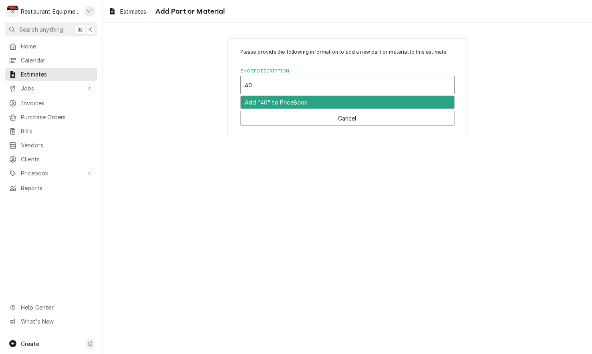
type input "4"
type input "nitro"
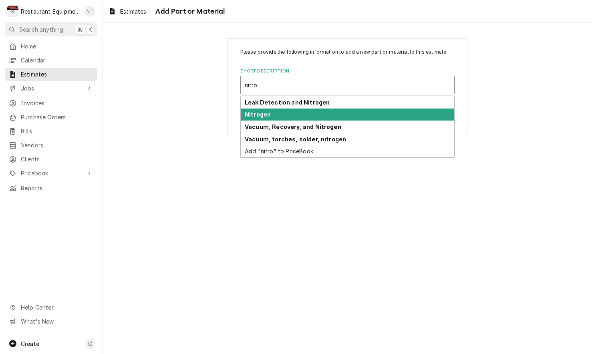
click at [334, 119] on div "Nitrogen" at bounding box center [347, 114] width 213 height 12
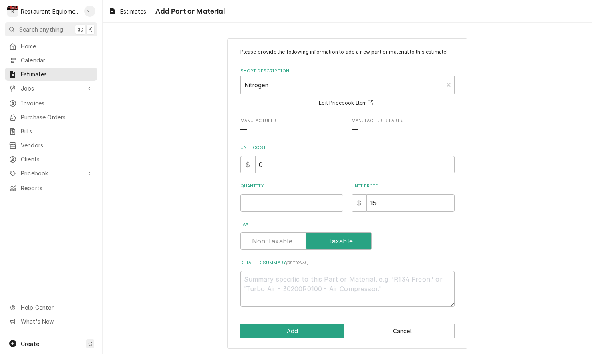
type textarea "x"
click at [311, 203] on input "Quantity" at bounding box center [291, 203] width 103 height 18
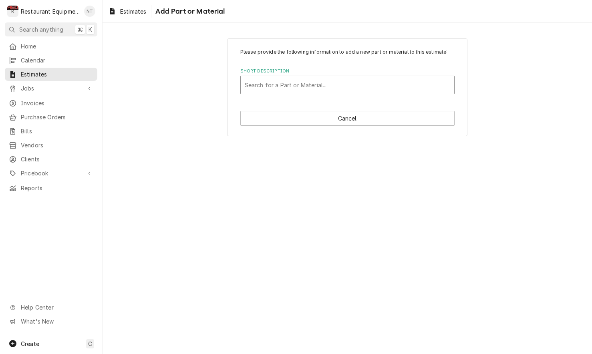
click at [360, 86] on div "Short Description" at bounding box center [347, 85] width 205 height 14
type input "torches"
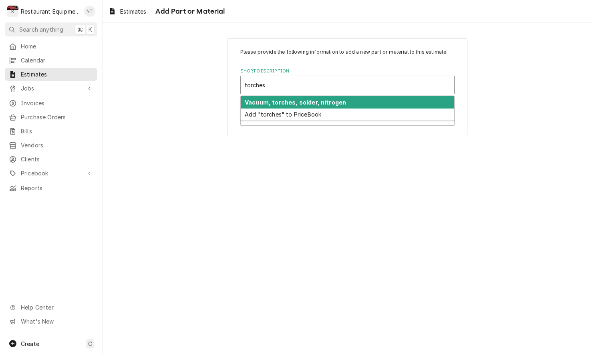
click at [359, 100] on div "Vacuum, torches, solder, nitrogen" at bounding box center [347, 102] width 213 height 12
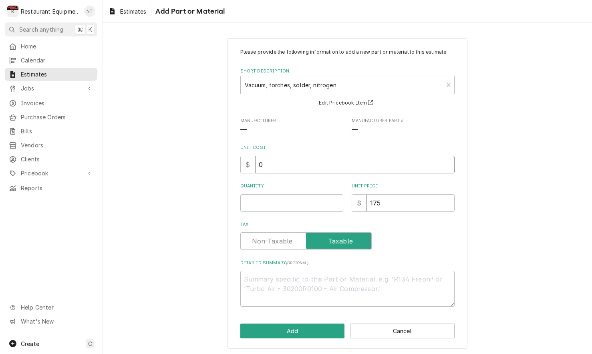
click at [315, 161] on input "0" at bounding box center [354, 165] width 199 height 18
type textarea "x"
type input "1"
type textarea "x"
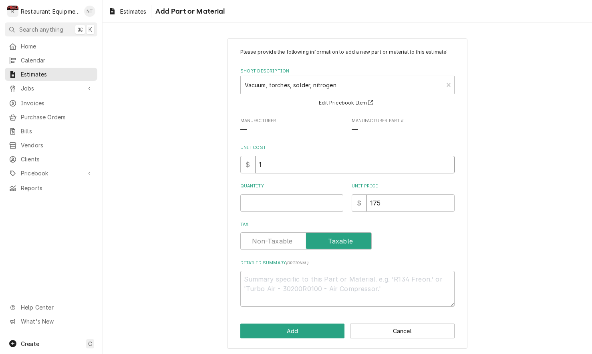
type input "17"
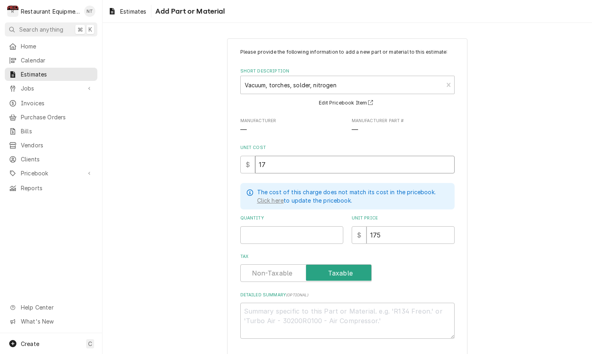
type textarea "x"
type input "175"
type textarea "x"
type input "175"
click at [281, 229] on input "Quantity" at bounding box center [291, 235] width 103 height 18
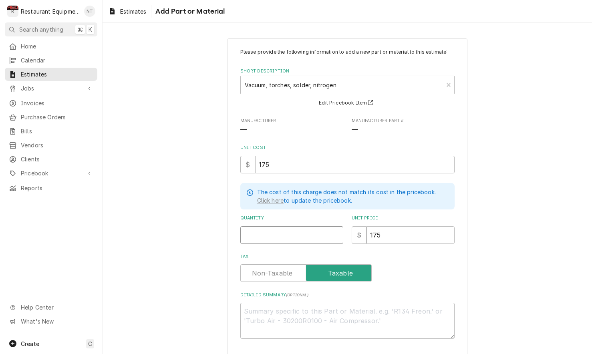
type textarea "x"
type input "1"
type textarea "x"
type input "1"
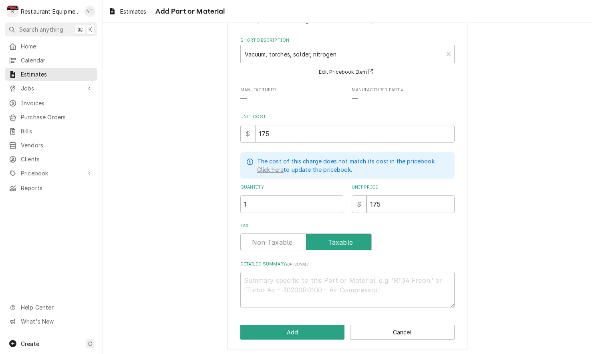
scroll to position [30, 0]
drag, startPoint x: 263, startPoint y: 130, endPoint x: 238, endPoint y: 128, distance: 25.3
click at [238, 128] on div "Please provide the following information to add a new part or material to this …" at bounding box center [347, 179] width 240 height 342
type textarea "x"
type input "0"
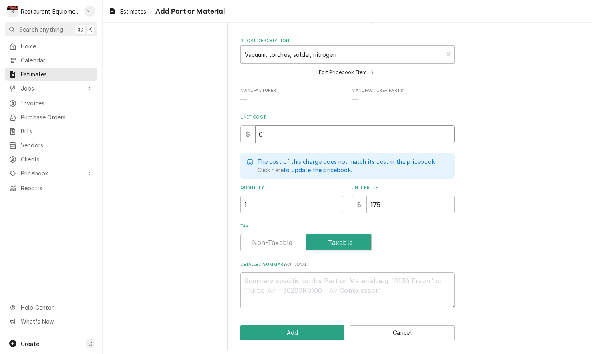
scroll to position [0, 0]
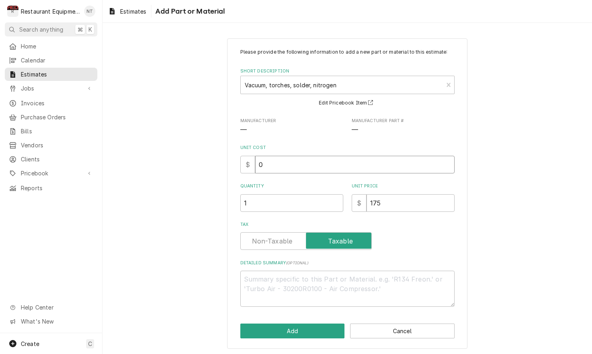
type textarea "x"
type input "0"
click at [325, 323] on button "Add" at bounding box center [292, 330] width 104 height 15
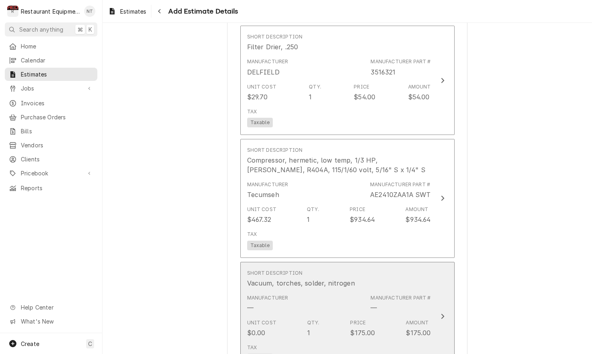
type textarea "x"
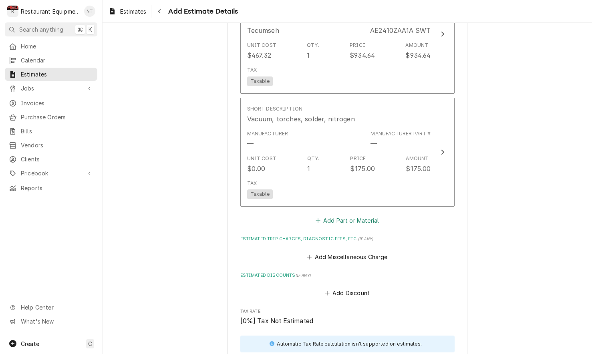
scroll to position [1162, 0]
click at [351, 214] on button "Add Part or Material" at bounding box center [347, 219] width 66 height 11
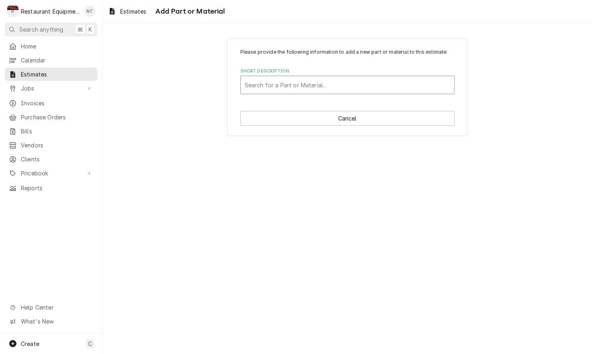
click at [350, 86] on div "Short Description" at bounding box center [347, 85] width 205 height 14
type input "misc"
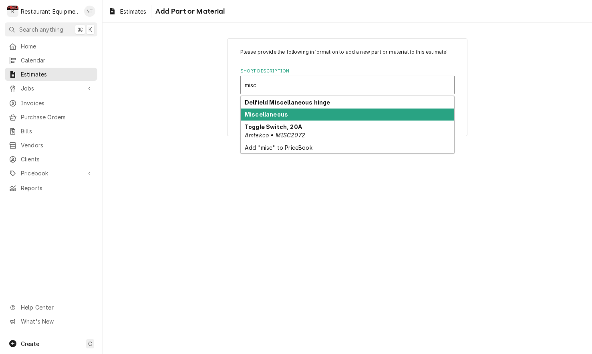
click at [347, 116] on div "Miscellaneous" at bounding box center [347, 114] width 213 height 12
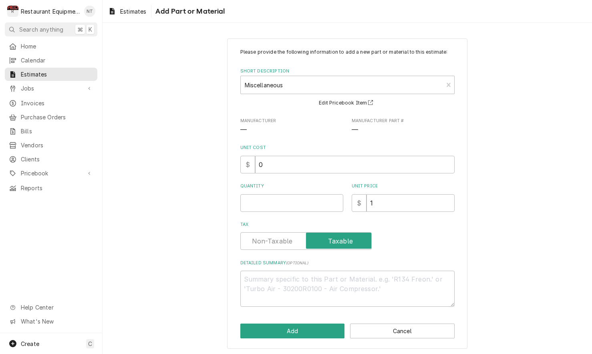
type textarea "x"
click at [427, 88] on div "Short Description" at bounding box center [342, 85] width 195 height 14
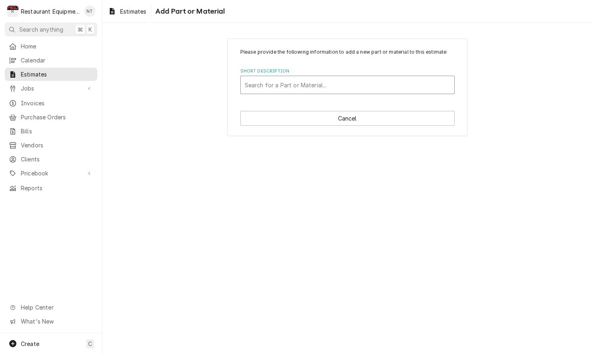
click at [397, 90] on div "Short Description" at bounding box center [347, 85] width 205 height 14
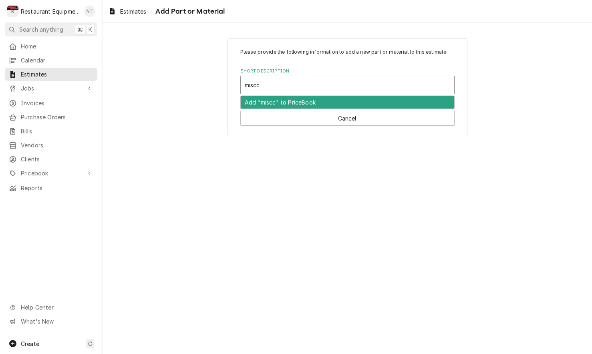
type input "misc"
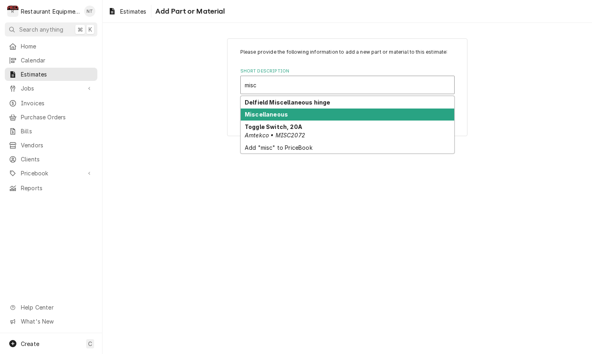
click at [380, 114] on div "Miscellaneous" at bounding box center [347, 114] width 213 height 12
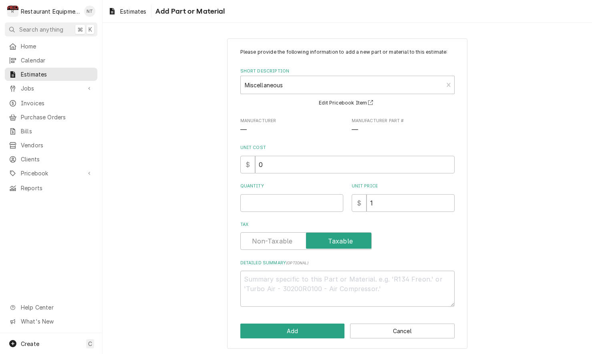
type textarea "x"
click at [283, 201] on input "Quantity" at bounding box center [291, 203] width 103 height 18
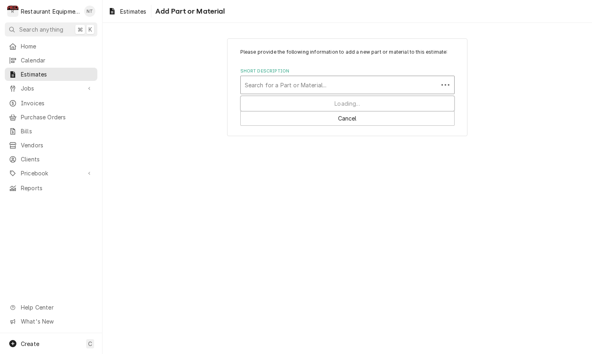
click at [450, 86] on div "Search for a Part or Material..." at bounding box center [347, 85] width 214 height 18
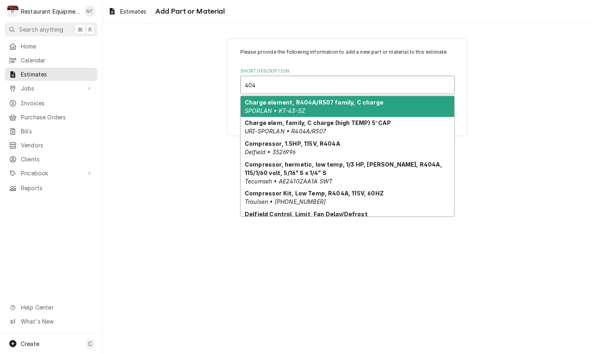
type input "404A"
click at [379, 89] on div "Short Description" at bounding box center [347, 85] width 205 height 14
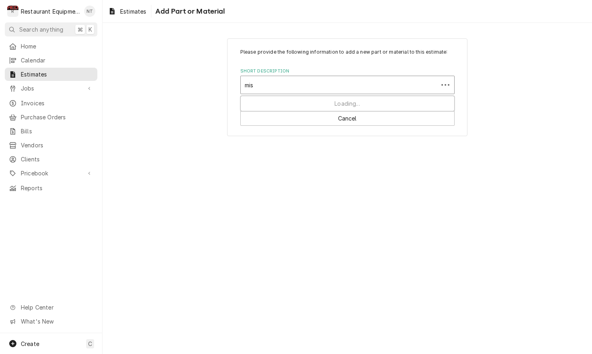
type input "misc"
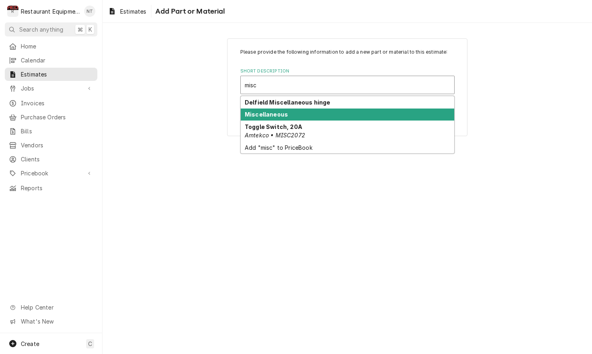
click at [382, 115] on div "Miscellaneous" at bounding box center [347, 114] width 213 height 12
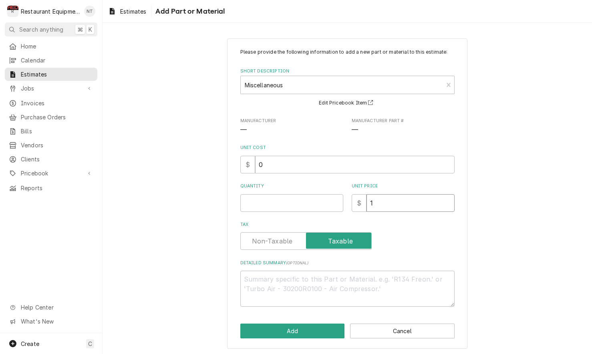
click at [395, 197] on input "1" at bounding box center [410, 203] width 88 height 18
type textarea "x"
type input "3"
type textarea "x"
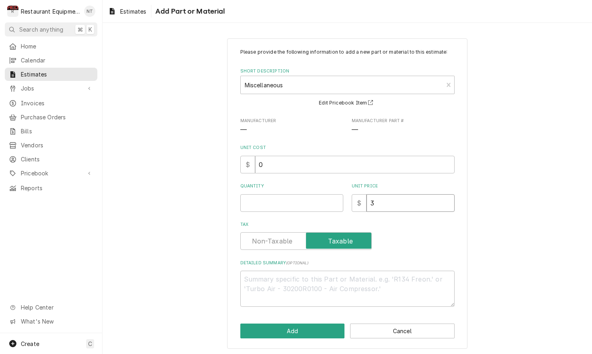
type input "37"
type textarea "x"
type input "37"
click at [379, 158] on input "0" at bounding box center [354, 165] width 199 height 18
click at [379, 157] on input "0" at bounding box center [354, 165] width 199 height 18
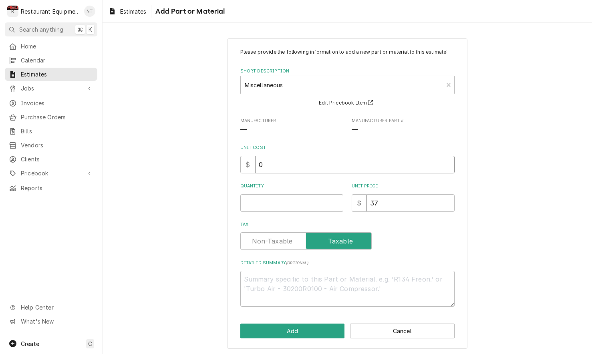
type textarea "x"
type input "3"
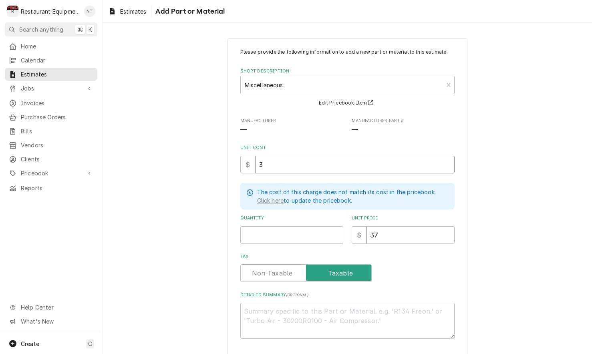
type textarea "x"
type input "37"
click at [338, 169] on input "37" at bounding box center [354, 165] width 199 height 18
click at [338, 167] on input "37" at bounding box center [354, 165] width 199 height 18
type textarea "x"
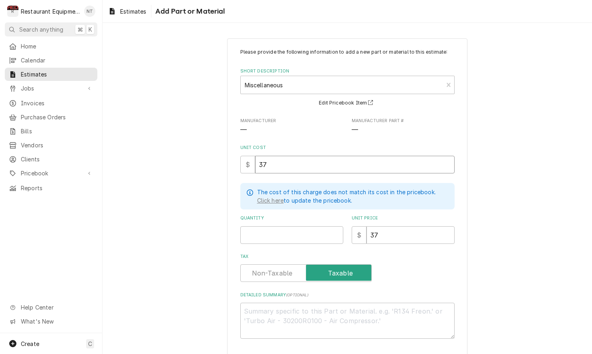
type input "0"
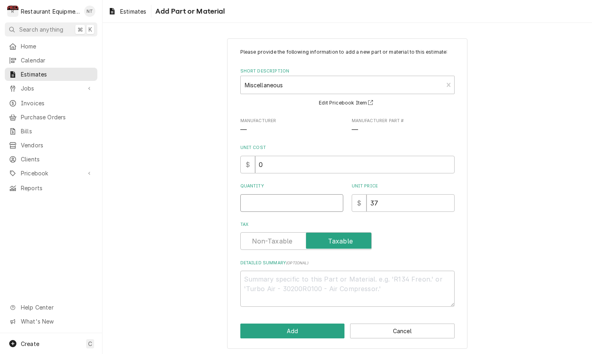
click at [314, 207] on input "Quantity" at bounding box center [291, 203] width 103 height 18
type textarea "x"
type input "1"
type textarea "x"
type input "1"
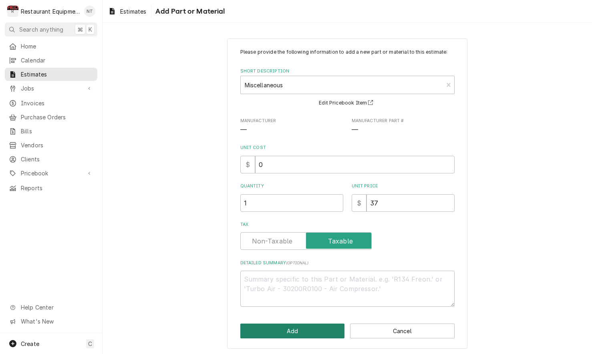
click at [340, 326] on button "Add" at bounding box center [292, 330] width 104 height 15
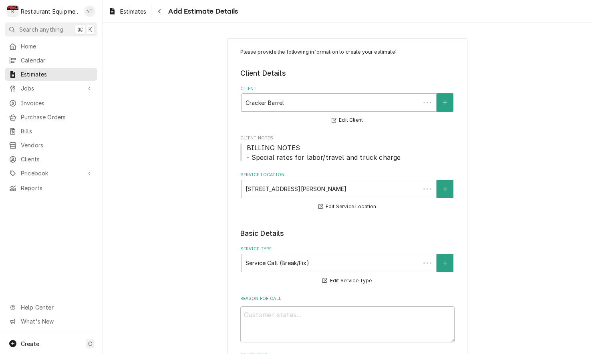
scroll to position [1162, 0]
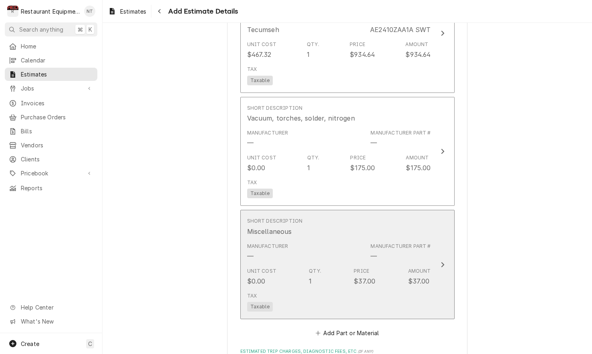
type textarea "x"
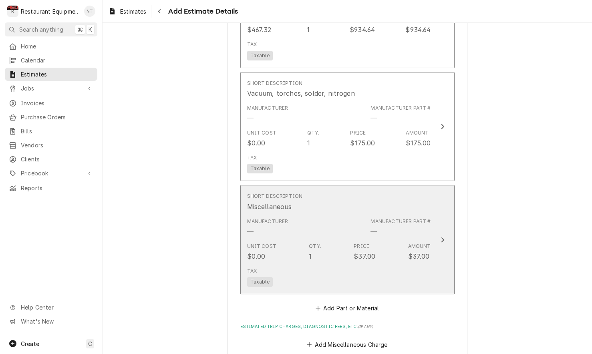
scroll to position [1191, 0]
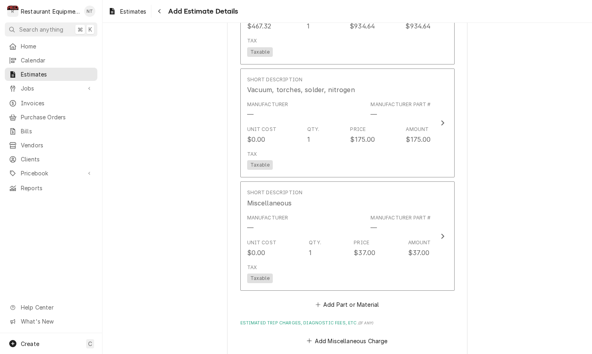
click at [357, 299] on button "Add Part or Material" at bounding box center [347, 304] width 66 height 11
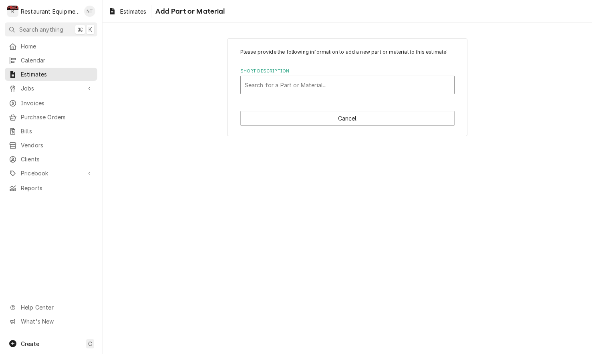
click at [371, 76] on div "Search for a Part or Material..." at bounding box center [347, 85] width 213 height 18
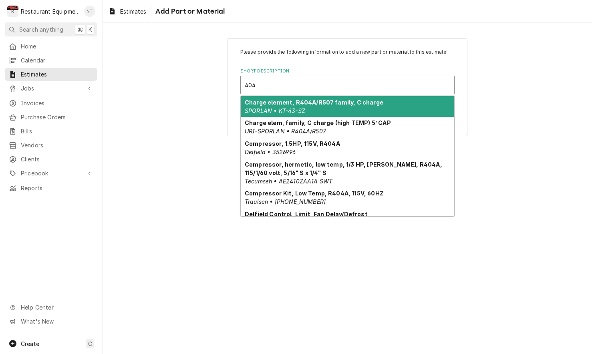
type input "404A"
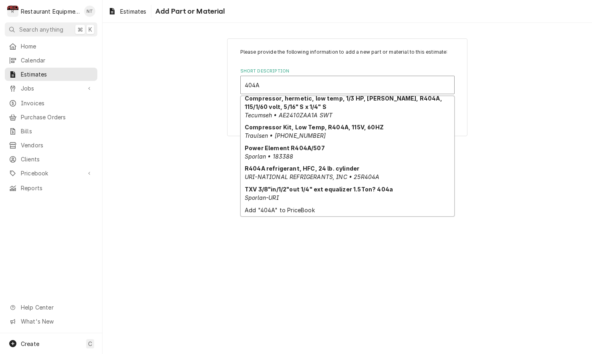
scroll to position [66, 0]
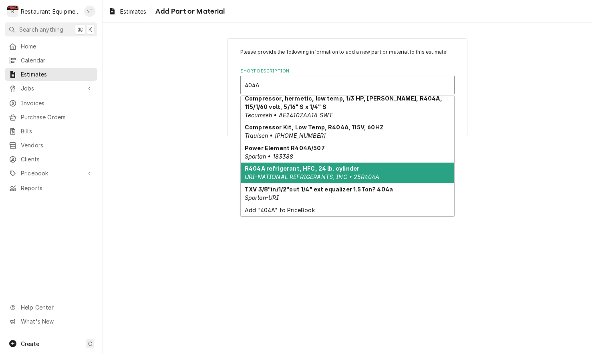
click at [387, 174] on div "R404A refrigerant, HFC, 24 lb. cylinder URI-NATIONAL REFRIGERANTS, INC • 25R404A" at bounding box center [347, 172] width 213 height 21
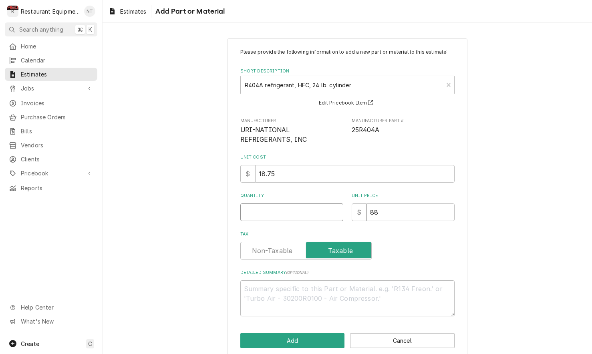
click at [324, 209] on input "Quantity" at bounding box center [291, 212] width 103 height 18
click at [313, 207] on input "Quantity" at bounding box center [291, 212] width 103 height 18
type textarea "x"
type input "1"
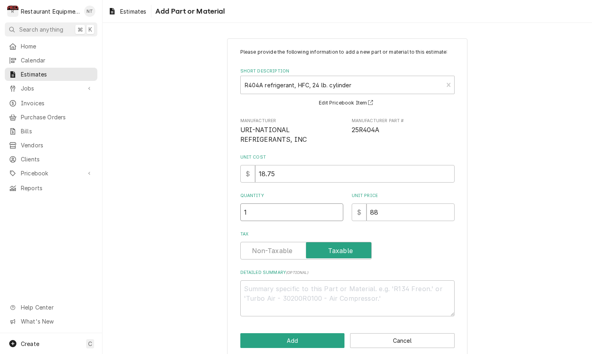
type textarea "x"
type input "1"
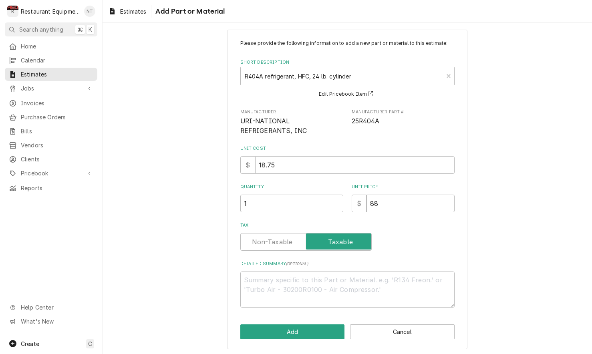
scroll to position [8, 0]
click at [299, 331] on button "Add" at bounding box center [292, 332] width 104 height 15
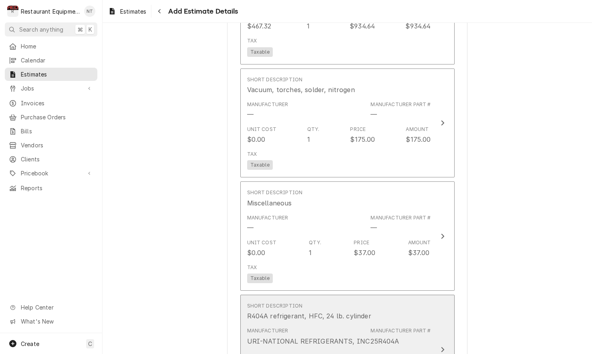
type textarea "x"
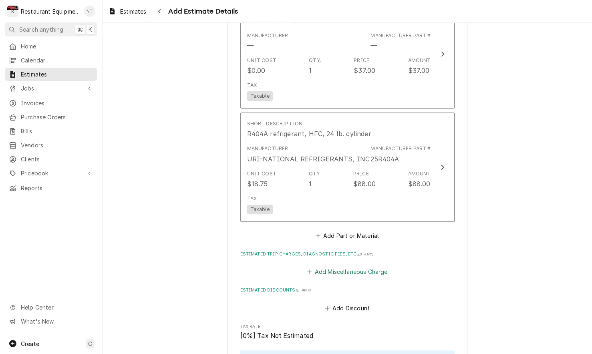
scroll to position [1373, 0]
click at [366, 266] on button "Add Miscellaneous Charge" at bounding box center [346, 271] width 83 height 11
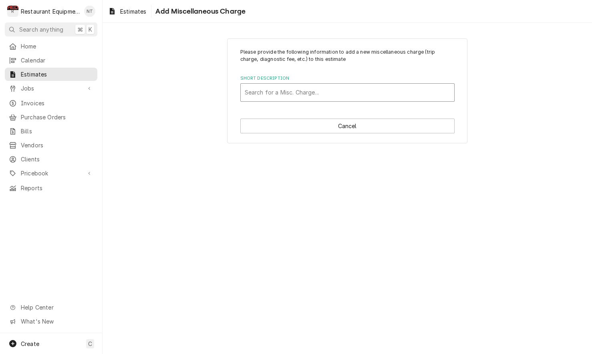
click at [357, 98] on div "Short Description" at bounding box center [347, 92] width 205 height 14
type input "shi"
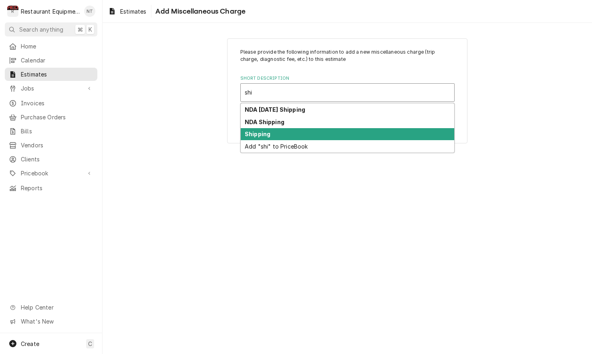
click at [345, 132] on div "Shipping" at bounding box center [347, 134] width 213 height 12
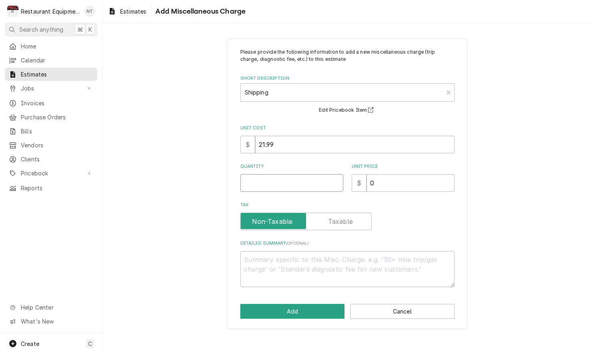
click at [313, 186] on input "Quantity" at bounding box center [291, 183] width 103 height 18
type textarea "x"
type input "1"
type textarea "x"
type input "1"
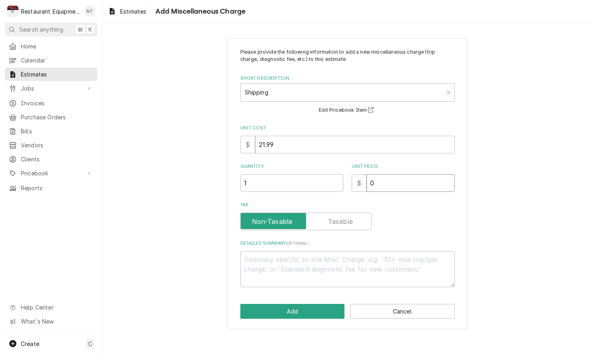
type textarea "x"
type input "7"
type textarea "x"
type input "76"
type textarea "x"
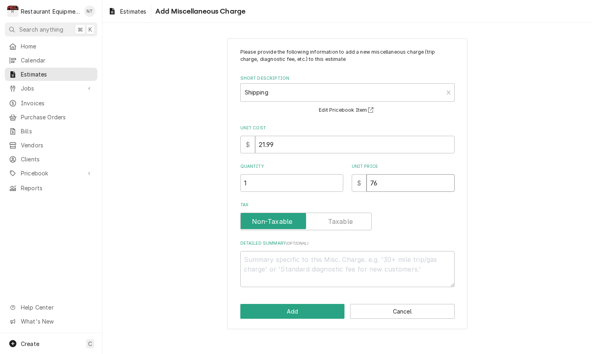
type input "76.4"
type textarea "x"
type input "76.44"
type textarea "x"
type input "76.44"
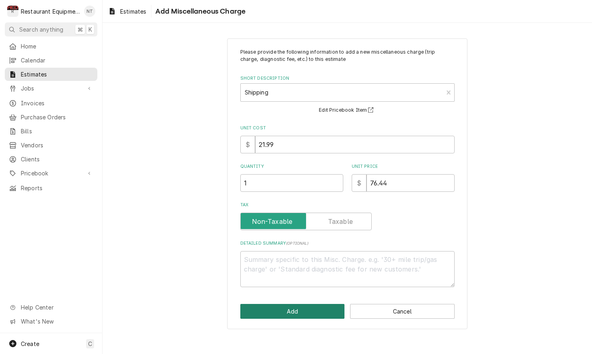
click at [320, 314] on button "Add" at bounding box center [292, 311] width 104 height 15
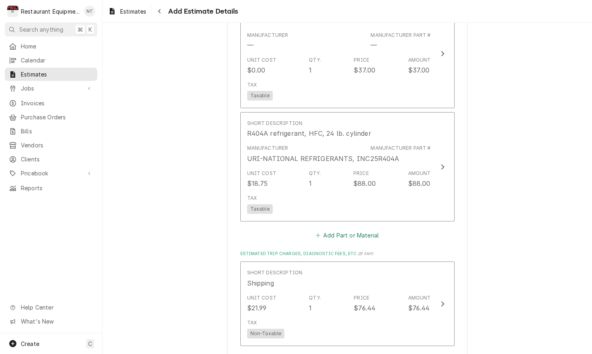
type textarea "x"
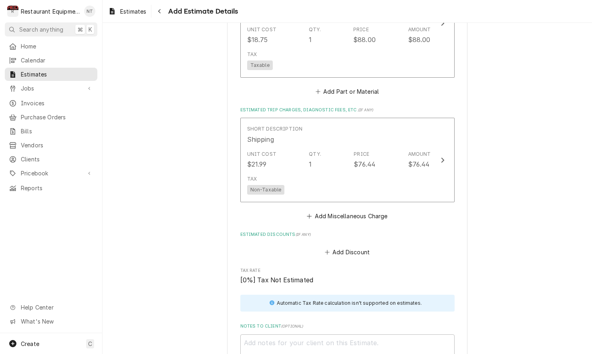
scroll to position [1518, 0]
click at [356, 209] on button "Add Miscellaneous Charge" at bounding box center [346, 214] width 83 height 11
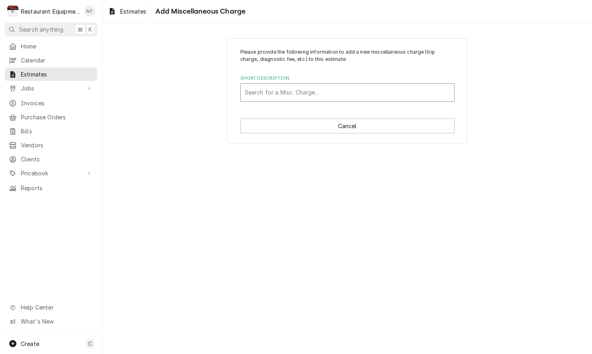
click at [351, 98] on div "Short Description" at bounding box center [347, 92] width 205 height 14
type input "tr"
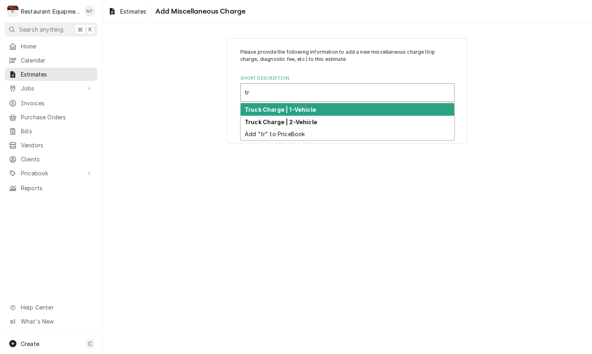
click at [341, 109] on div "Truck Charge | 1-Vehicle" at bounding box center [347, 109] width 213 height 12
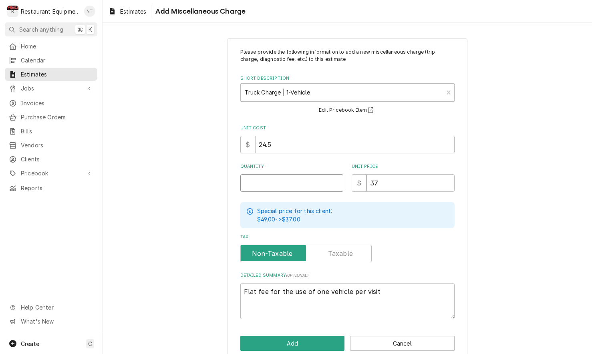
click at [314, 180] on input "Quantity" at bounding box center [291, 183] width 103 height 18
type textarea "x"
type input "2"
type textarea "x"
type input "2"
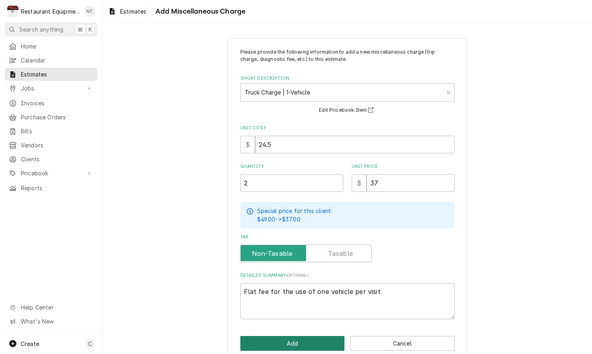
click at [335, 340] on button "Add" at bounding box center [292, 343] width 104 height 15
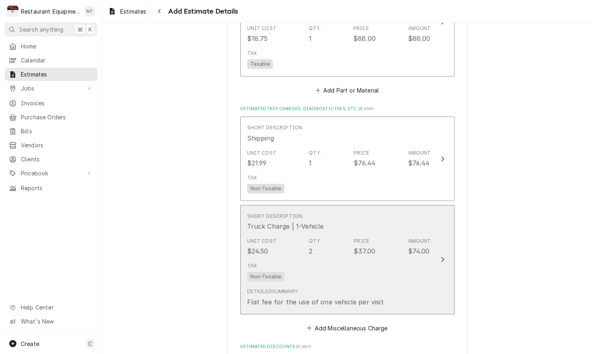
type textarea "x"
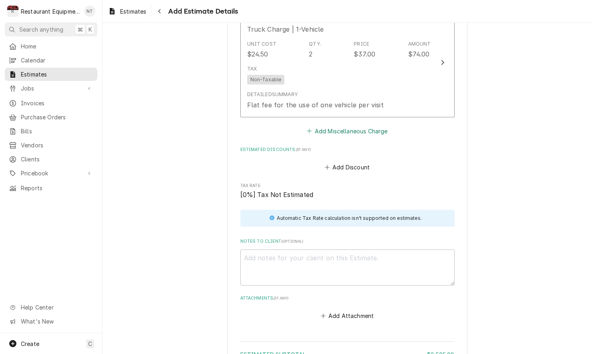
scroll to position [1717, 0]
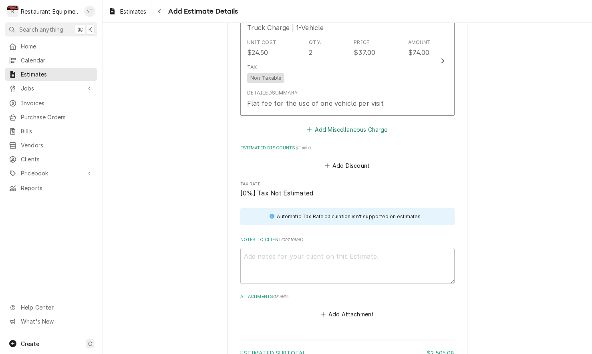
click at [352, 124] on button "Add Miscellaneous Charge" at bounding box center [346, 129] width 83 height 11
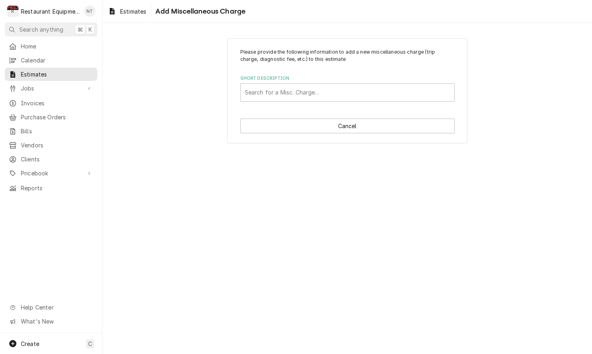
click at [363, 82] on div "Short Description Search for a Misc. Charge..." at bounding box center [347, 88] width 214 height 26
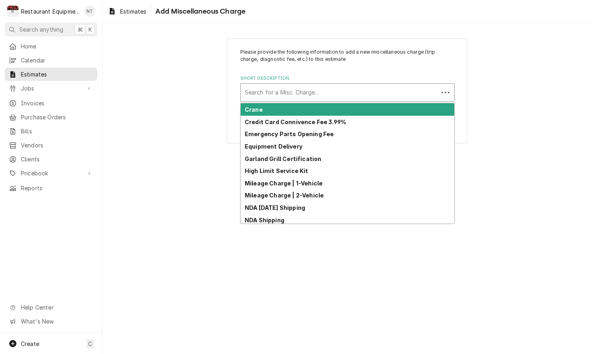
click at [365, 88] on div "Short Description" at bounding box center [339, 92] width 189 height 14
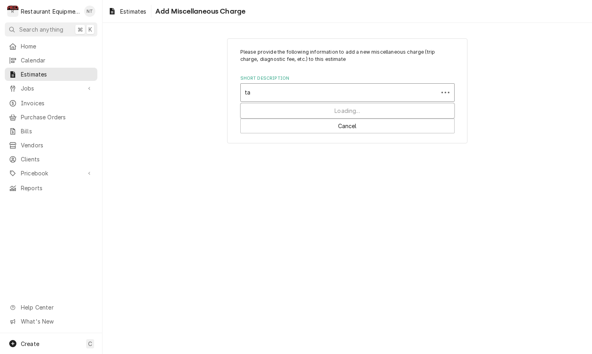
type input "tax"
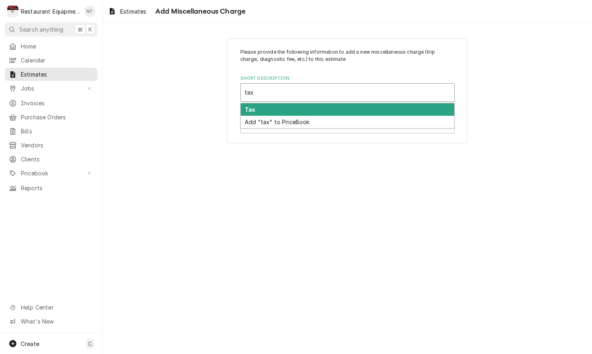
click at [375, 108] on div "Tax" at bounding box center [347, 109] width 213 height 12
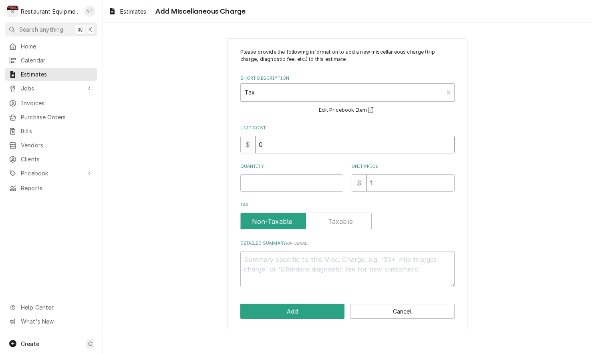
click at [308, 143] on input "0" at bounding box center [354, 145] width 199 height 18
type textarea "x"
type input "1"
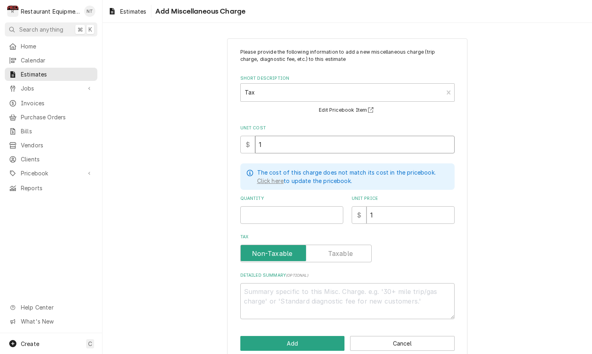
type textarea "x"
type input "15"
type textarea "x"
type input "157"
type textarea "x"
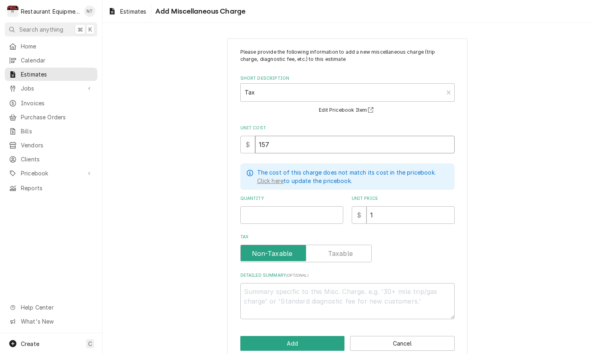
type input "157.8"
type textarea "x"
type input "157.82"
type textarea "x"
type input "157.82"
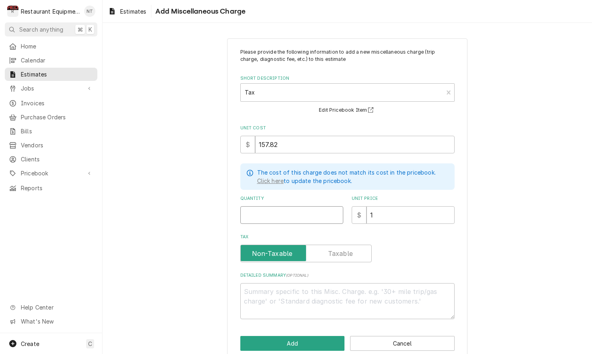
click at [310, 214] on input "Quantity" at bounding box center [291, 215] width 103 height 18
type textarea "x"
type input "1"
type textarea "x"
type input "1"
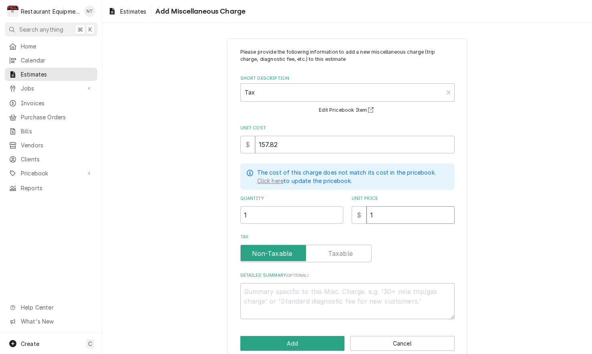
click at [389, 209] on input "1" at bounding box center [410, 215] width 88 height 18
type textarea "x"
type input "15"
type textarea "x"
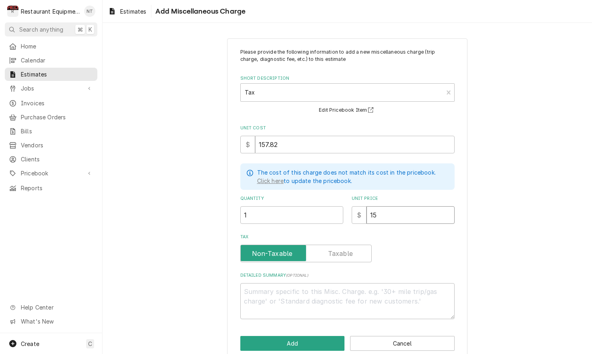
type input "157"
type textarea "x"
type input "157.8"
type textarea "x"
type input "157.82"
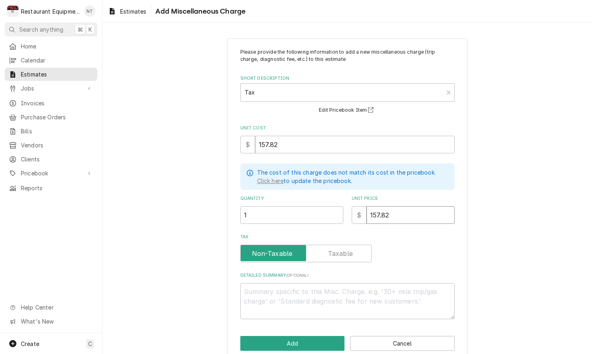
type textarea "x"
type input "157.82"
click at [345, 139] on input "157.82" at bounding box center [354, 145] width 199 height 18
type textarea "x"
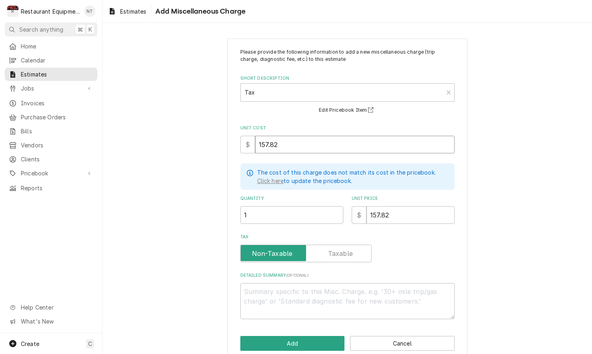
type input "0"
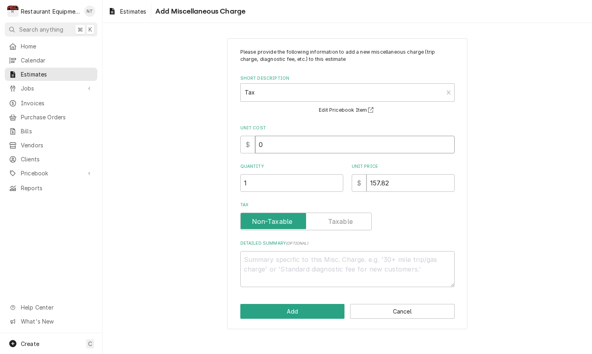
type textarea "x"
type input "0"
click at [326, 312] on button "Add" at bounding box center [292, 311] width 104 height 15
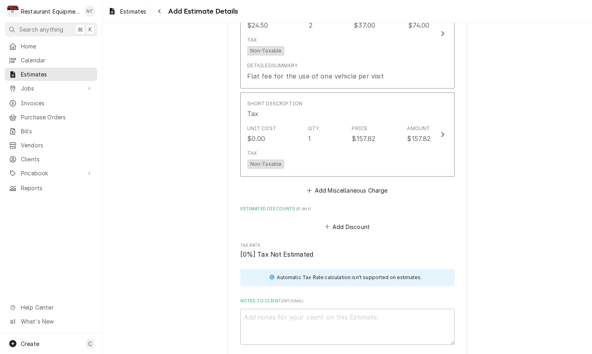
scroll to position [1745, 0]
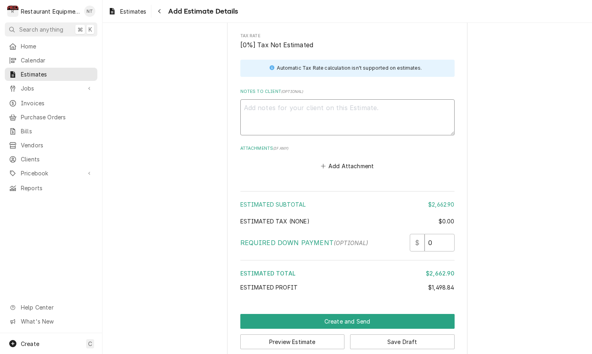
click at [339, 99] on textarea "Notes to Client ( optional )" at bounding box center [347, 117] width 214 height 36
paste textarea "09/24/2025 Time in: 11:15 Time out: 2:00 Truck 206 Delfield Reach-in (freezer s…"
type textarea "x"
type textarea "09/24/2025 Time in: 11:15 Time out: 2:00 Truck 206 Delfield Reach-in (freezer s…"
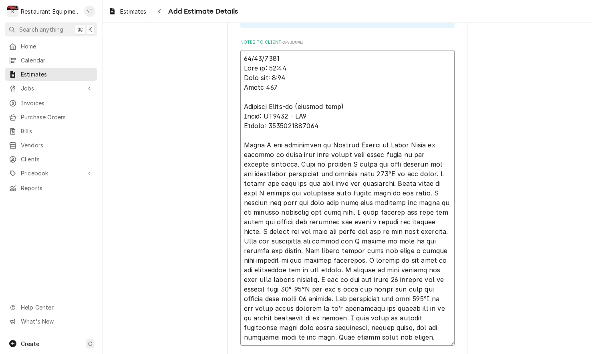
scroll to position [1995, 0]
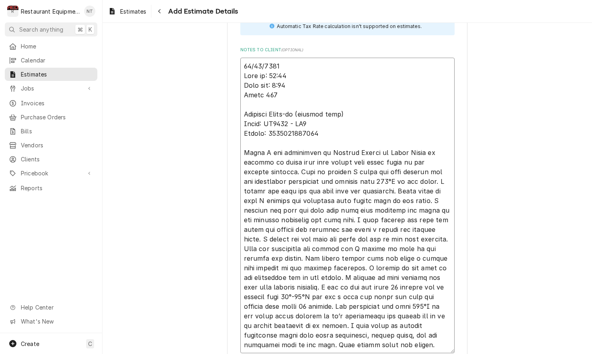
click at [284, 62] on textarea "Notes to Client ( optional )" at bounding box center [347, 205] width 214 height 295
type textarea "x"
type textarea "09/24/2025 Time in: 11:1 Time out: 2:00 Truck 206 Delfield Reach-in (freezer si…"
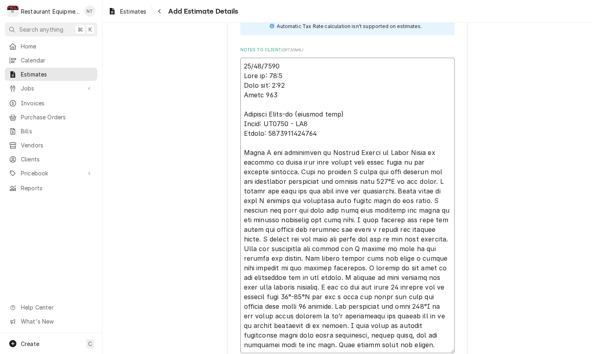
type textarea "x"
type textarea "09/24/2025 Time in: 11: Time out: 2:00 Truck 206 Delfield Reach-in (freezer sid…"
type textarea "x"
type textarea "09/24/2025 Time in: 11:0 Time out: 2:00 Truck 206 Delfield Reach-in (freezer si…"
type textarea "x"
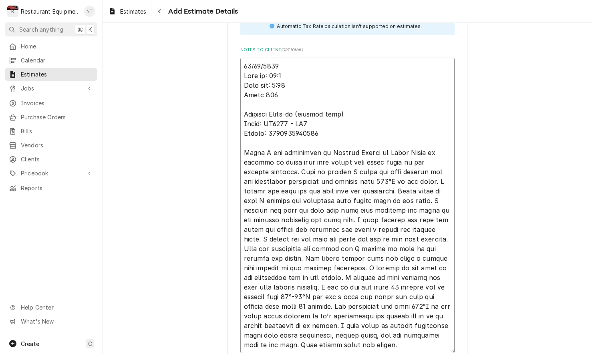
type textarea "09/24/2025 Time in: 11:00 Time out: 2:00 Truck 206 Delfield Reach-in (freezer s…"
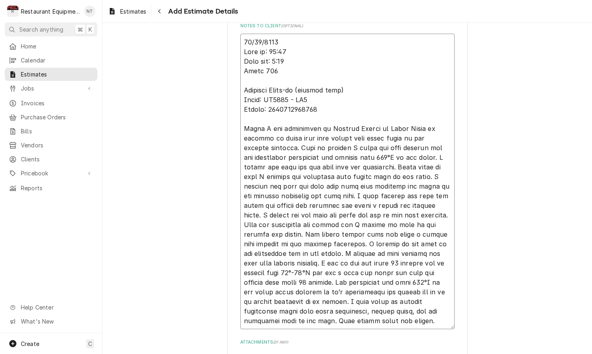
scroll to position [2019, 0]
click at [411, 311] on textarea "Notes to Client ( optional )" at bounding box center [347, 180] width 214 height 295
type textarea "x"
type textarea "09/24/2025 Time in: 11:00 Time out: 2:00 Truck 206 Delfield Reach-in (freezer s…"
type textarea "x"
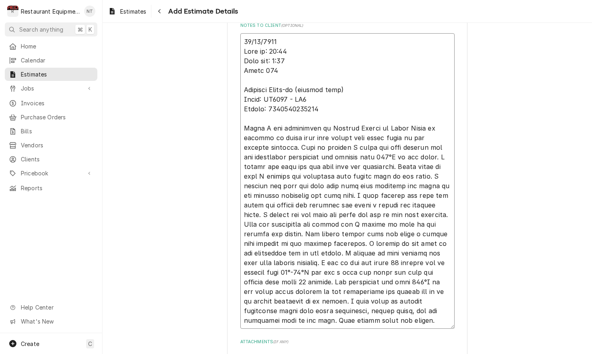
type textarea "09/24/2025 Time in: 11:00 Time out: 2:00 Truck 206 Delfield Reach-in (freezer s…"
paste textarea "TN# 326639516 NTE 500.00"
type textarea "x"
type textarea "09/24/2025 Time in: 11:00 Time out: 2:00 Truck 206 Delfield Reach-in (freezer s…"
click at [365, 307] on textarea "Notes to Client ( optional )" at bounding box center [347, 190] width 214 height 315
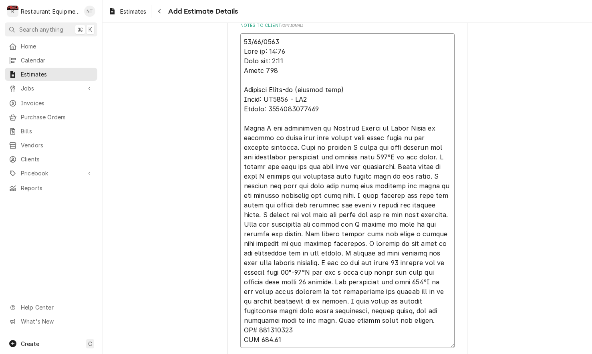
type textarea "x"
type textarea "09/24/2025 Time in: 11:00 Time out: 2:00 Truck 206 Delfield Reach-in (freezer s…"
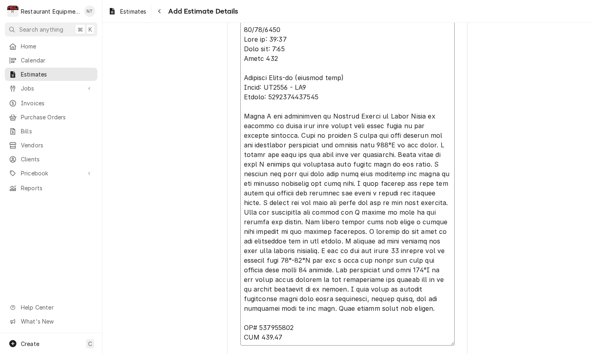
scroll to position [2040, 0]
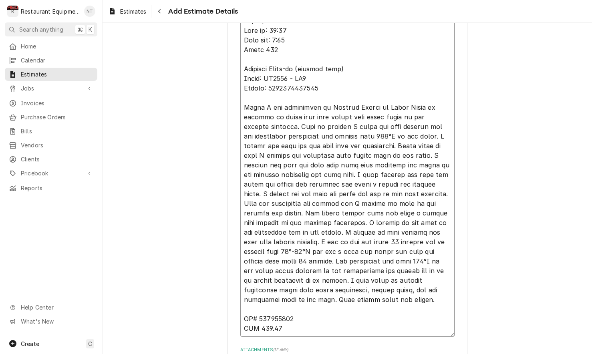
click at [360, 312] on textarea "Notes to Client ( optional )" at bounding box center [347, 174] width 214 height 324
type textarea "x"
type textarea "09/24/2025 Time in: 11:00 Time out: 2:00 Truck 206 Delfield Reach-in (freezer s…"
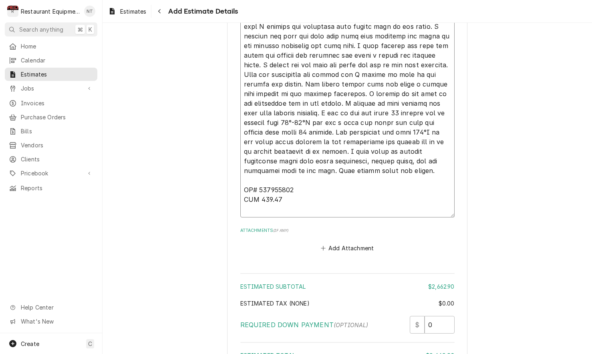
scroll to position [2169, 0]
type textarea "x"
type textarea "09/24/2025 Time in: 11:00 Time out: 2:00 Truck 206 Delfield Reach-in (freezer s…"
type textarea "x"
type textarea "09/24/2025 Time in: 11:00 Time out: 2:00 Truck 206 Delfield Reach-in (freezer s…"
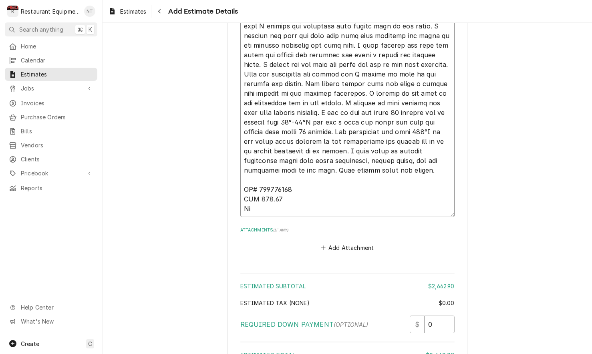
type textarea "x"
type textarea "09/24/2025 Time in: 11:00 Time out: 2:00 Truck 206 Delfield Reach-in (freezer s…"
type textarea "x"
type textarea "09/24/2025 Time in: 11:00 Time out: 2:00 Truck 206 Delfield Reach-in (freezer s…"
type textarea "x"
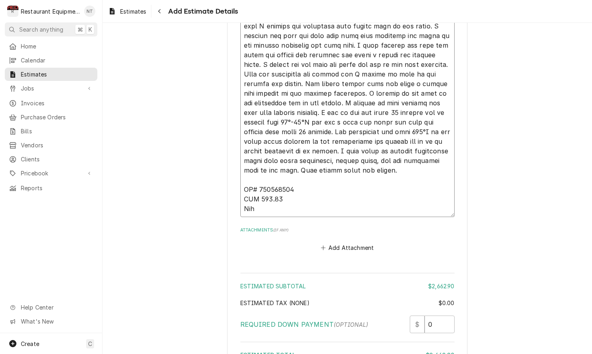
type textarea "09/24/2025 Time in: 11:00 Time out: 2:00 Truck 206 Delfield Reach-in (freezer s…"
type textarea "x"
type textarea "09/24/2025 Time in: 11:00 Time out: 2:00 Truck 206 Delfield Reach-in (freezer s…"
type textarea "x"
type textarea "09/24/2025 Time in: 11:00 Time out: 2:00 Truck 206 Delfield Reach-in (freezer s…"
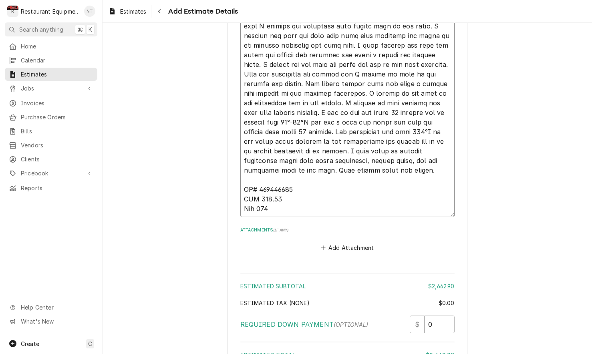
type textarea "x"
type textarea "09/24/2025 Time in: 11:00 Time out: 2:00 Truck 206 Delfield Reach-in (freezer s…"
type textarea "x"
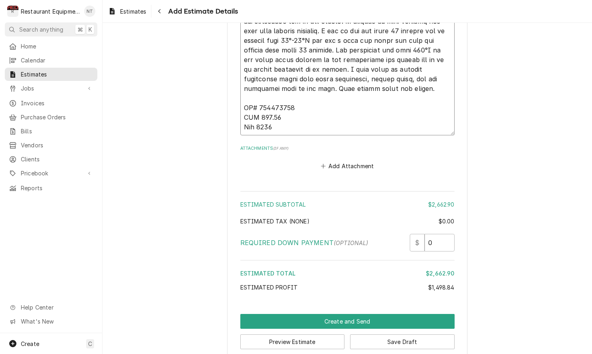
scroll to position [2250, 0]
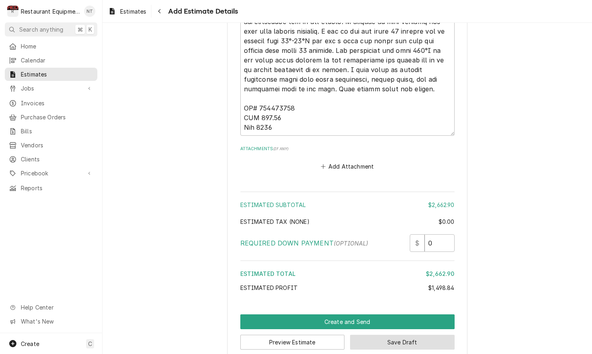
click at [398, 335] on button "Save Draft" at bounding box center [402, 342] width 104 height 15
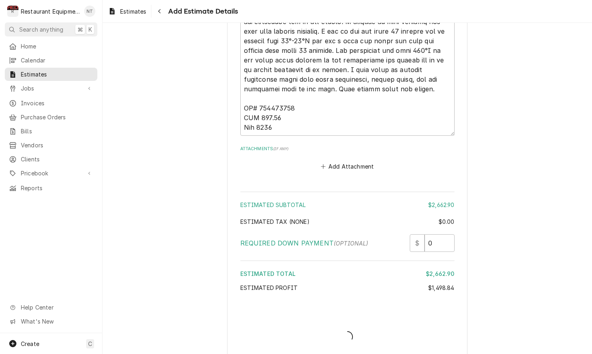
scroll to position [2246, 0]
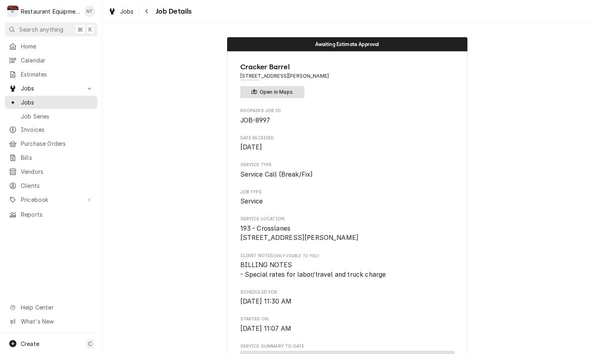
click at [292, 95] on button "Open in Maps" at bounding box center [272, 92] width 64 height 12
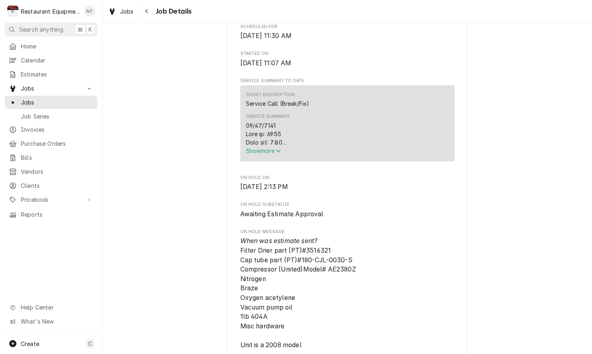
scroll to position [266, 0]
click at [280, 152] on icon "Service Summary" at bounding box center [278, 150] width 4 height 3
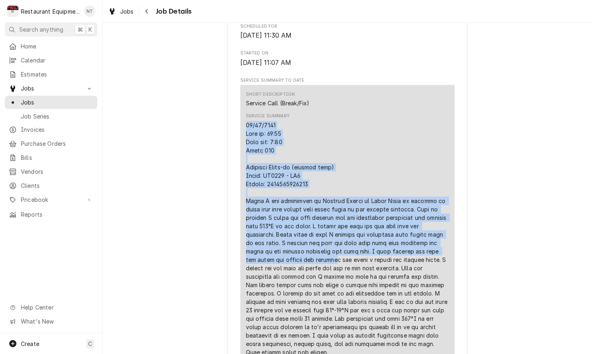
drag, startPoint x: 246, startPoint y: 126, endPoint x: 327, endPoint y: 265, distance: 161.0
click at [327, 265] on div "Service Summary" at bounding box center [347, 238] width 203 height 235
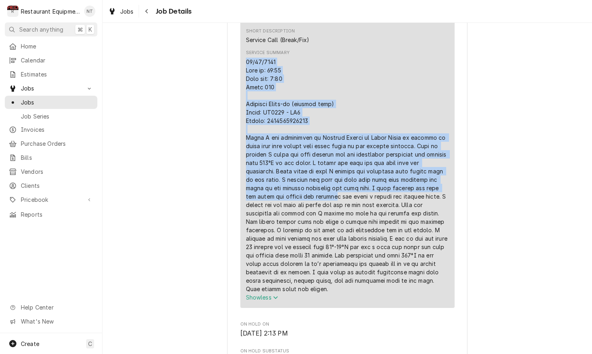
scroll to position [330, 0]
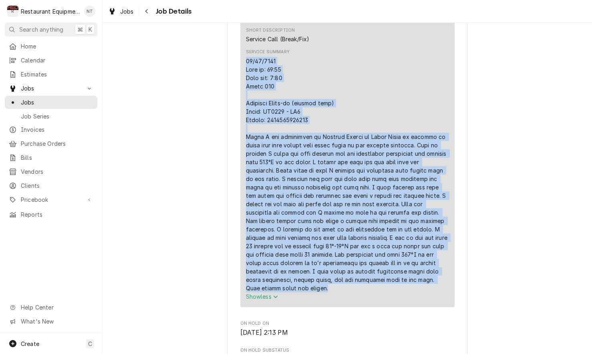
drag, startPoint x: 245, startPoint y: 62, endPoint x: 373, endPoint y: 293, distance: 264.1
click at [373, 292] on div "Service Summary" at bounding box center [347, 174] width 203 height 235
copy div "09/24/2025 Time in: 11:15 Time out: 2:00 Truck 206 Delfield Reach-in (freezer s…"
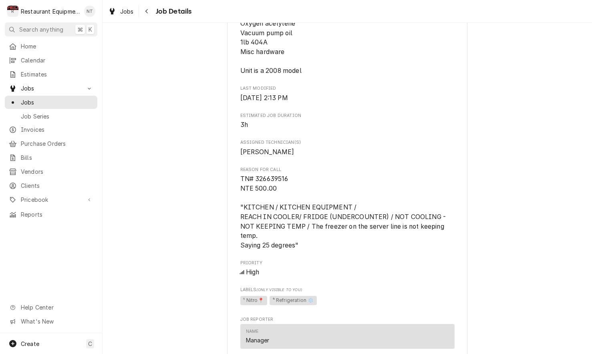
scroll to position [751, 0]
drag, startPoint x: 241, startPoint y: 174, endPoint x: 277, endPoint y: 181, distance: 36.4
click at [277, 181] on span "TN# 326639516 NTE 500.00 "KITCHEN / KITCHEN EQUIPMENT / REACH IN COOLER/ FRIDGE…" at bounding box center [347, 211] width 214 height 76
copy span "TN# 326639516 NTE 500.00"
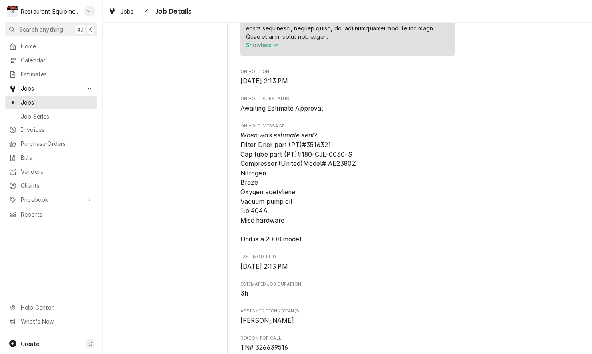
click at [405, 121] on div "Roopairs Job ID JOB-8997 Date Received Sep 24, 2025 Service Type Service Call (…" at bounding box center [347, 172] width 214 height 1290
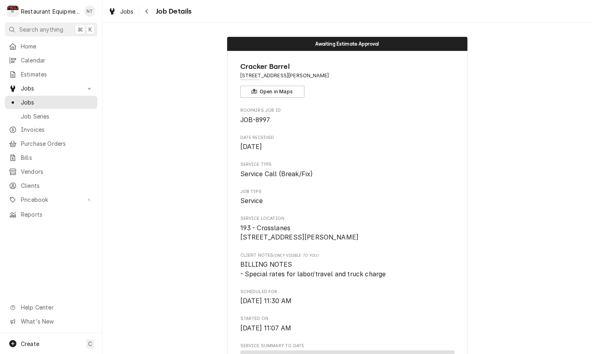
scroll to position [0, 0]
click at [130, 11] on span "Jobs" at bounding box center [127, 11] width 14 height 8
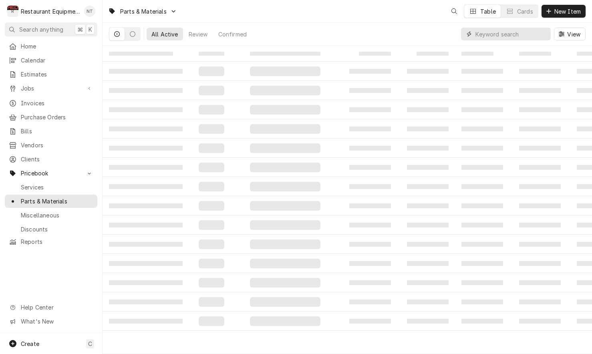
click at [489, 37] on input "Dynamic Content Wrapper" at bounding box center [510, 34] width 71 height 13
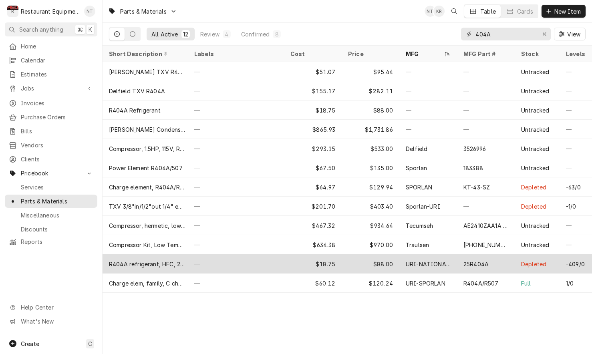
scroll to position [0, 77]
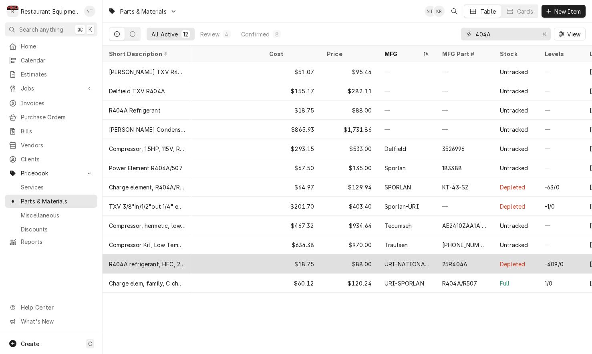
type input "404A"
click at [467, 257] on div "25R404A" at bounding box center [464, 263] width 58 height 19
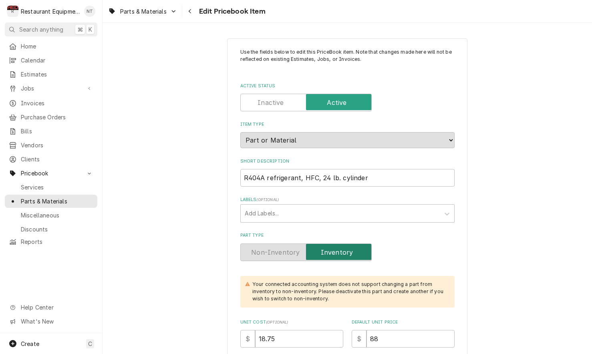
type textarea "x"
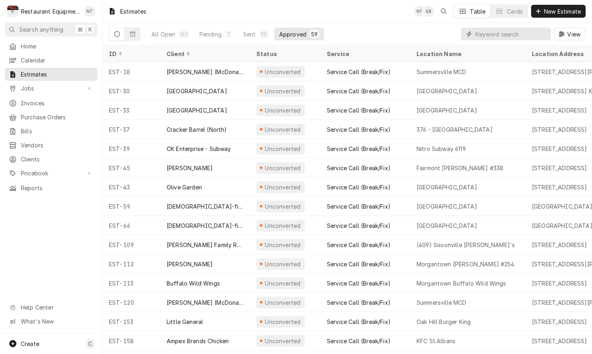
click at [486, 36] on input "Dynamic Content Wrapper" at bounding box center [510, 34] width 71 height 13
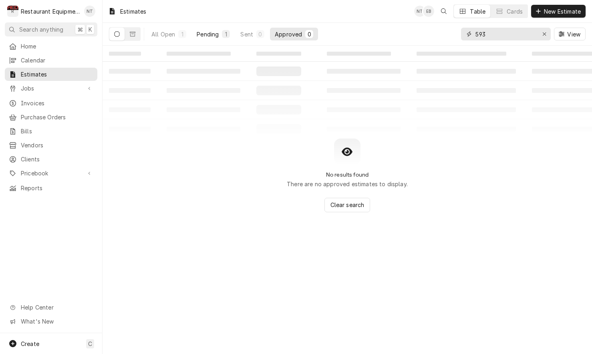
type input "593"
click at [211, 33] on div "Pending" at bounding box center [208, 34] width 22 height 8
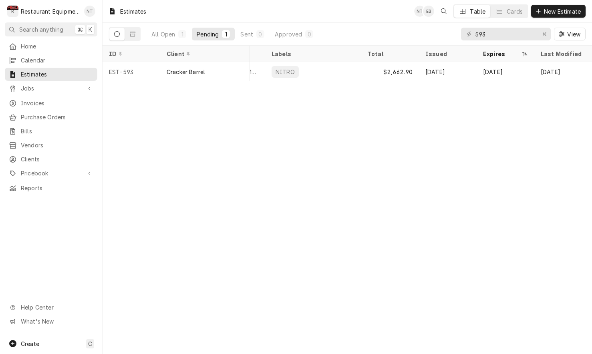
scroll to position [0, 375]
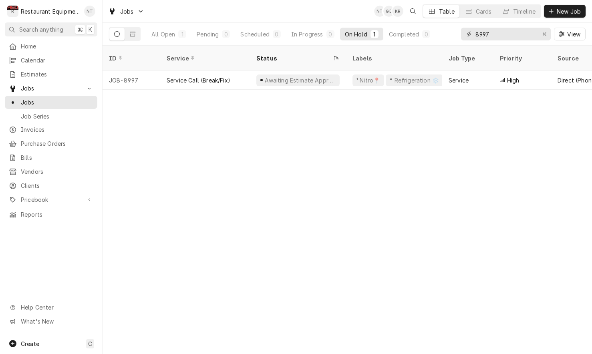
click at [543, 35] on icon "Erase input" at bounding box center [544, 34] width 4 height 6
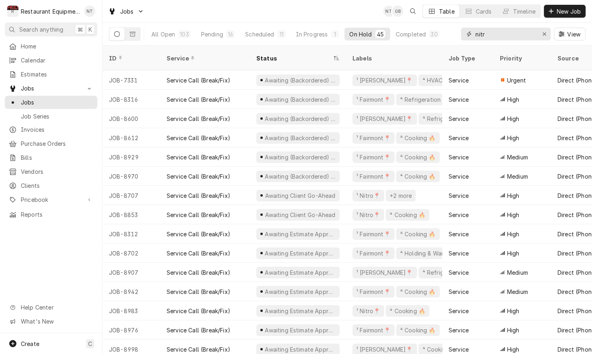
type input "nitro"
